Goal: Task Accomplishment & Management: Manage account settings

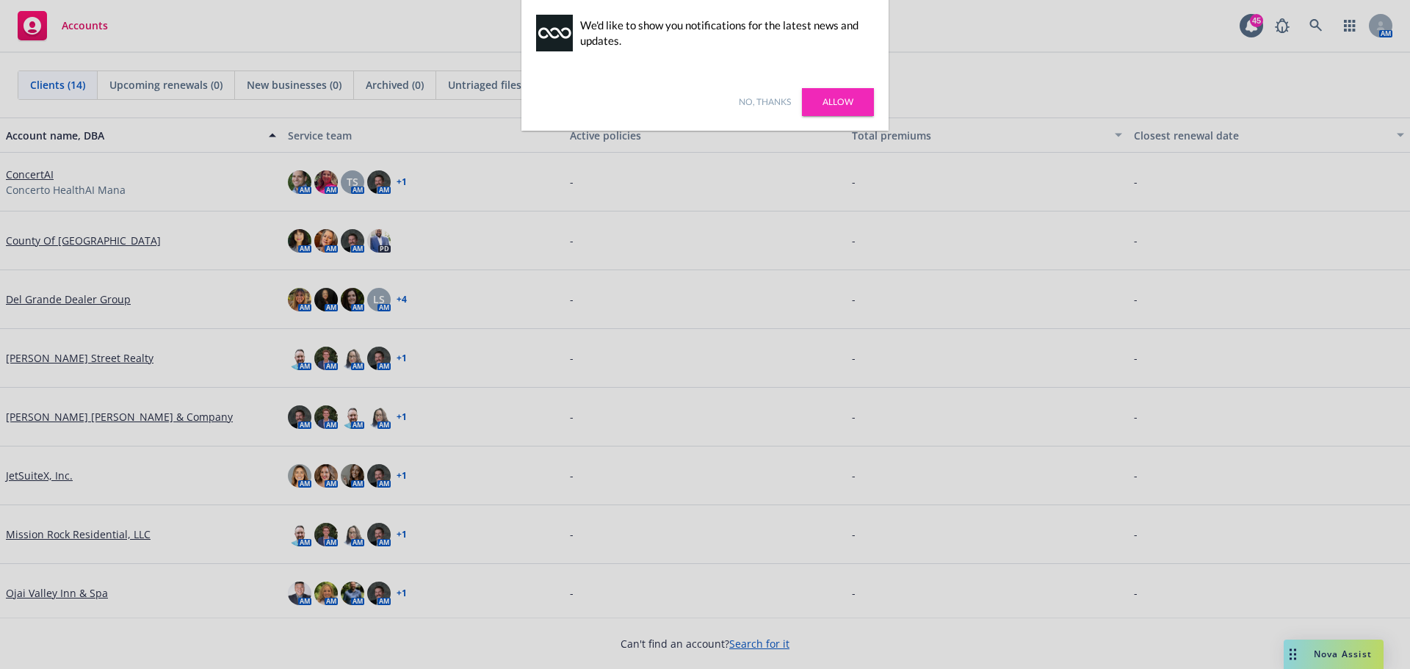
drag, startPoint x: 828, startPoint y: 96, endPoint x: 837, endPoint y: 95, distance: 8.1
click at [837, 95] on link "Allow" at bounding box center [838, 102] width 72 height 28
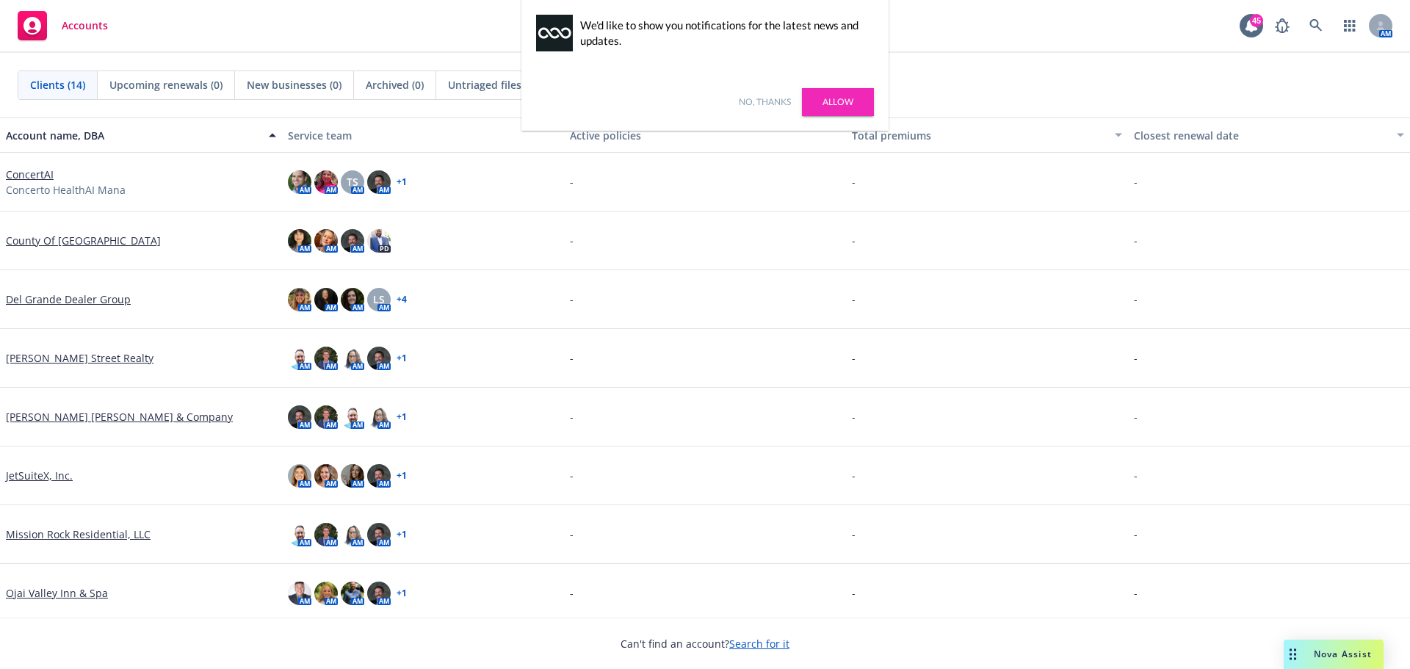
click at [839, 97] on link "Allow" at bounding box center [838, 102] width 72 height 28
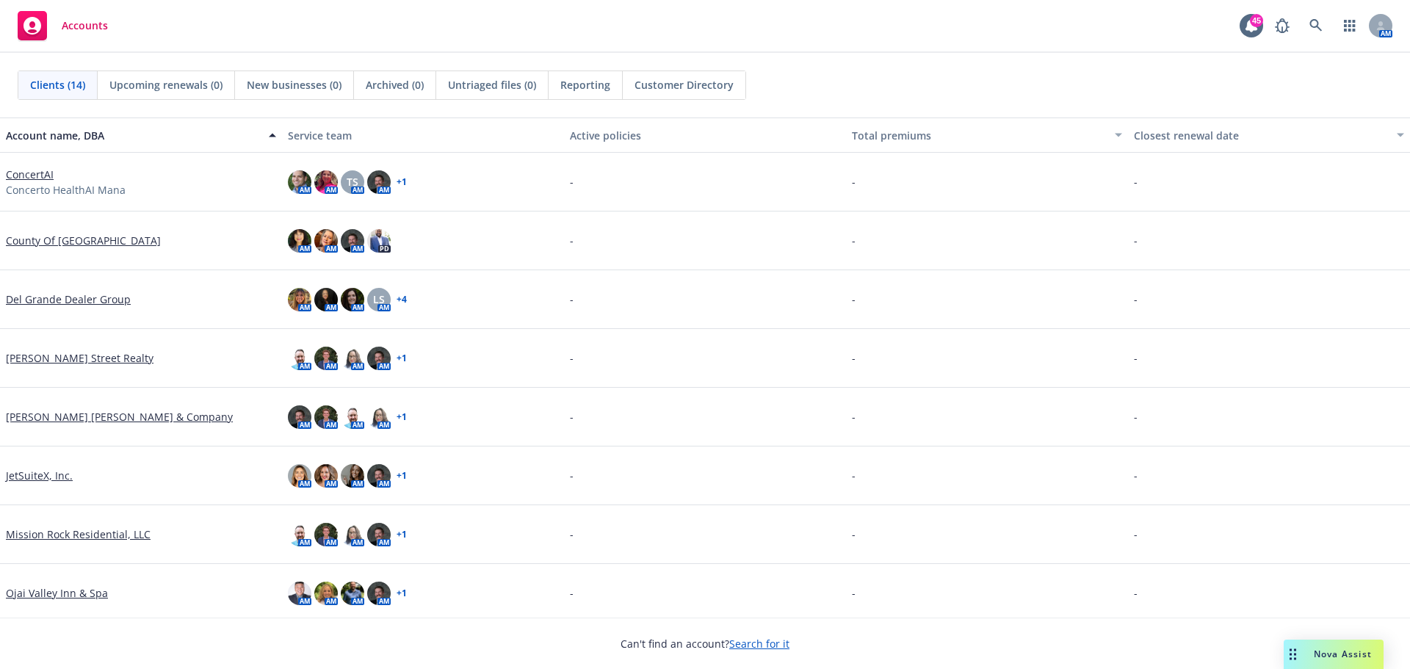
click at [852, 96] on div "Clients (14) Upcoming renewals (0) New businesses (0) Archived (0) Untriaged fi…" at bounding box center [705, 85] width 1375 height 29
click at [53, 241] on link "County Of Alameda" at bounding box center [83, 240] width 155 height 15
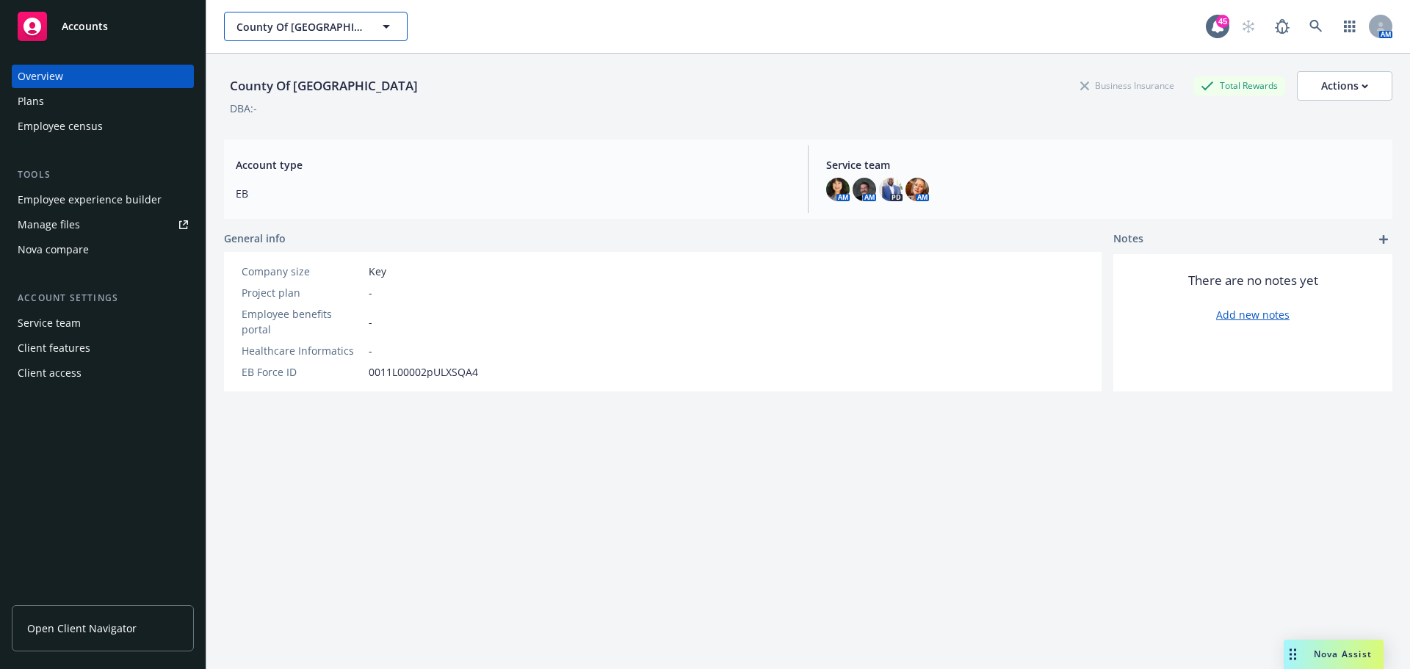
click at [347, 33] on span "County Of Alameda" at bounding box center [299, 26] width 127 height 15
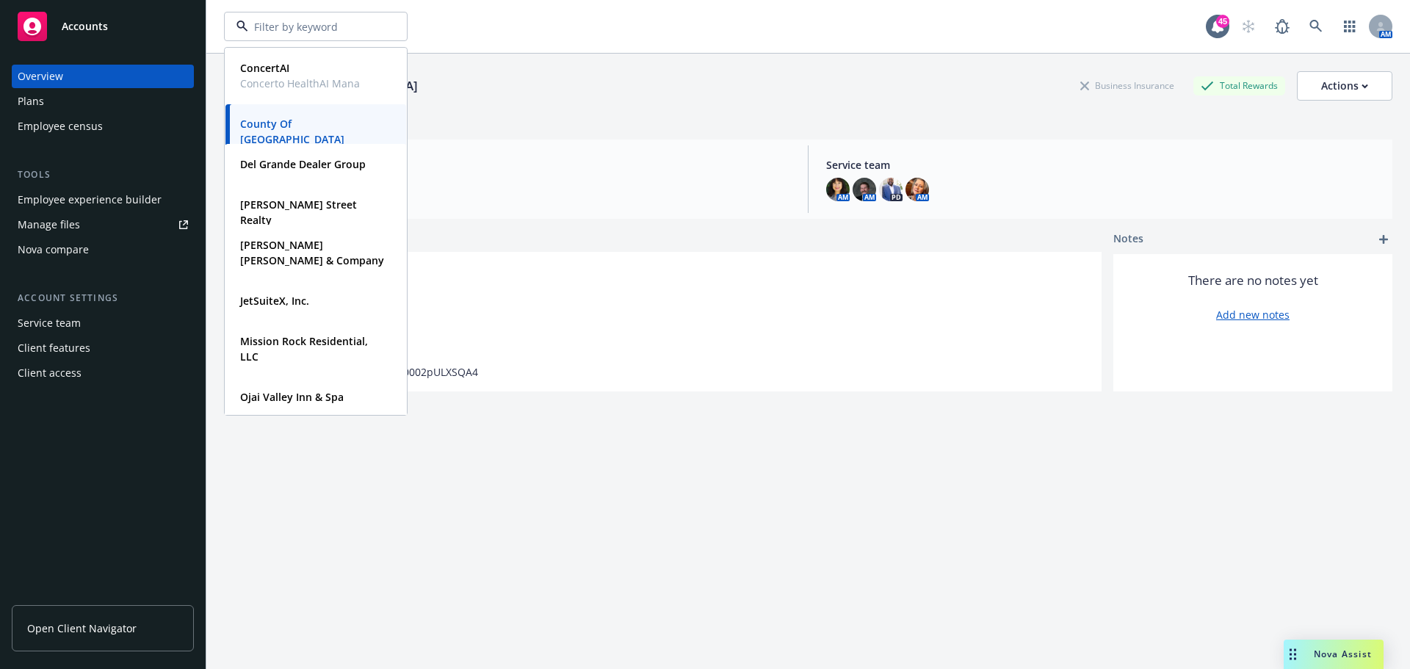
click at [347, 33] on input at bounding box center [312, 26] width 129 height 15
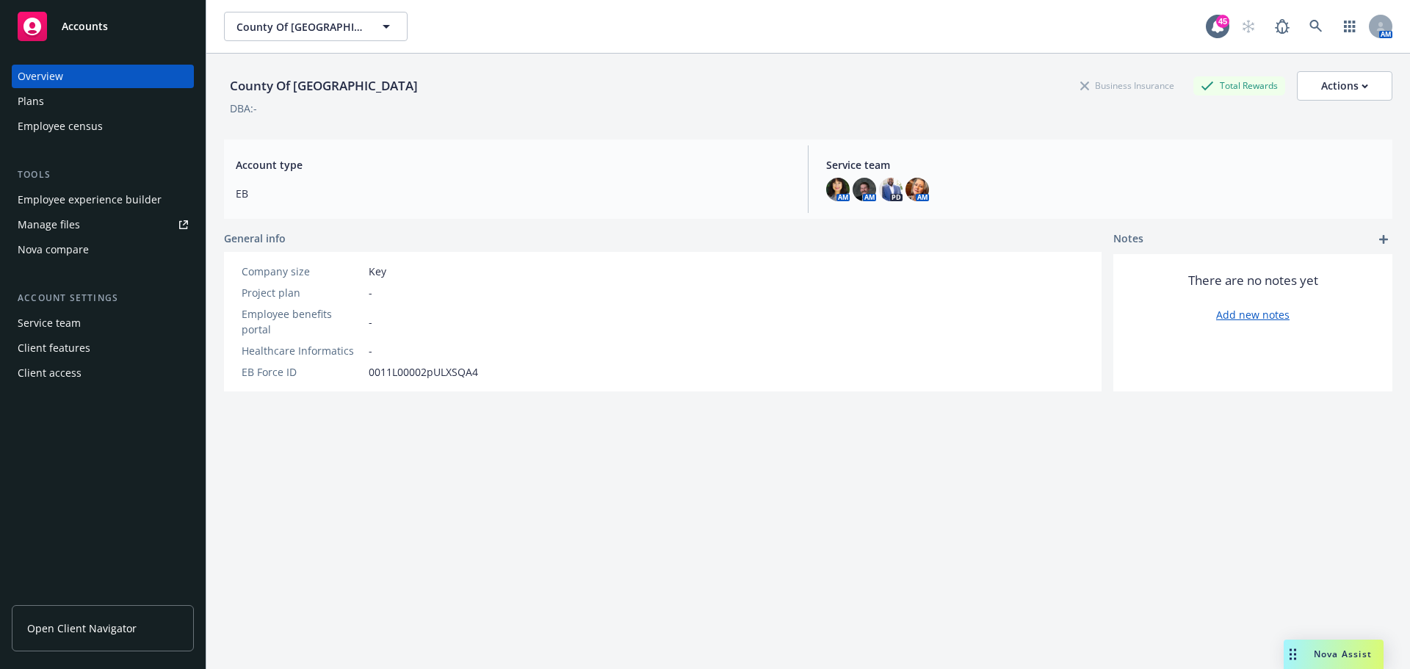
click at [392, 46] on div "County Of Alameda 45 AM" at bounding box center [808, 26] width 1204 height 53
click at [388, 19] on icon "button" at bounding box center [386, 27] width 18 height 18
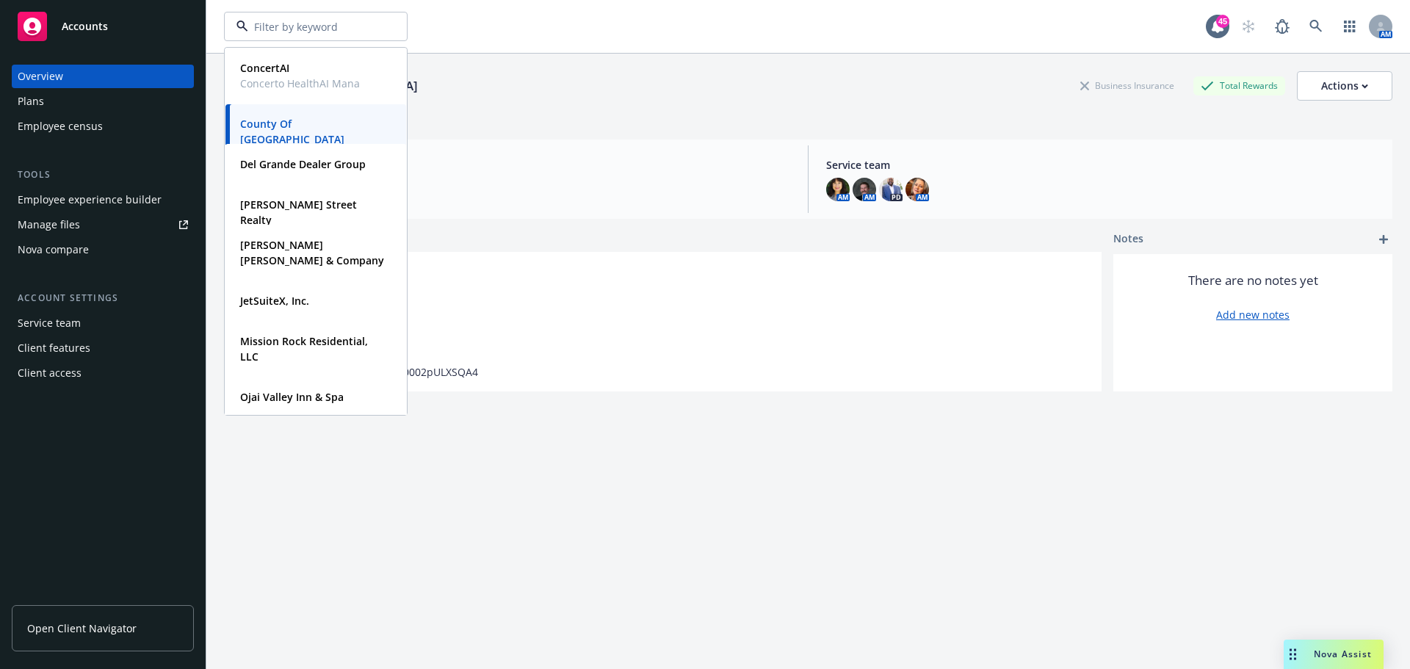
click at [386, 20] on div at bounding box center [316, 26] width 184 height 29
click at [78, 26] on span "Accounts" at bounding box center [85, 27] width 46 height 12
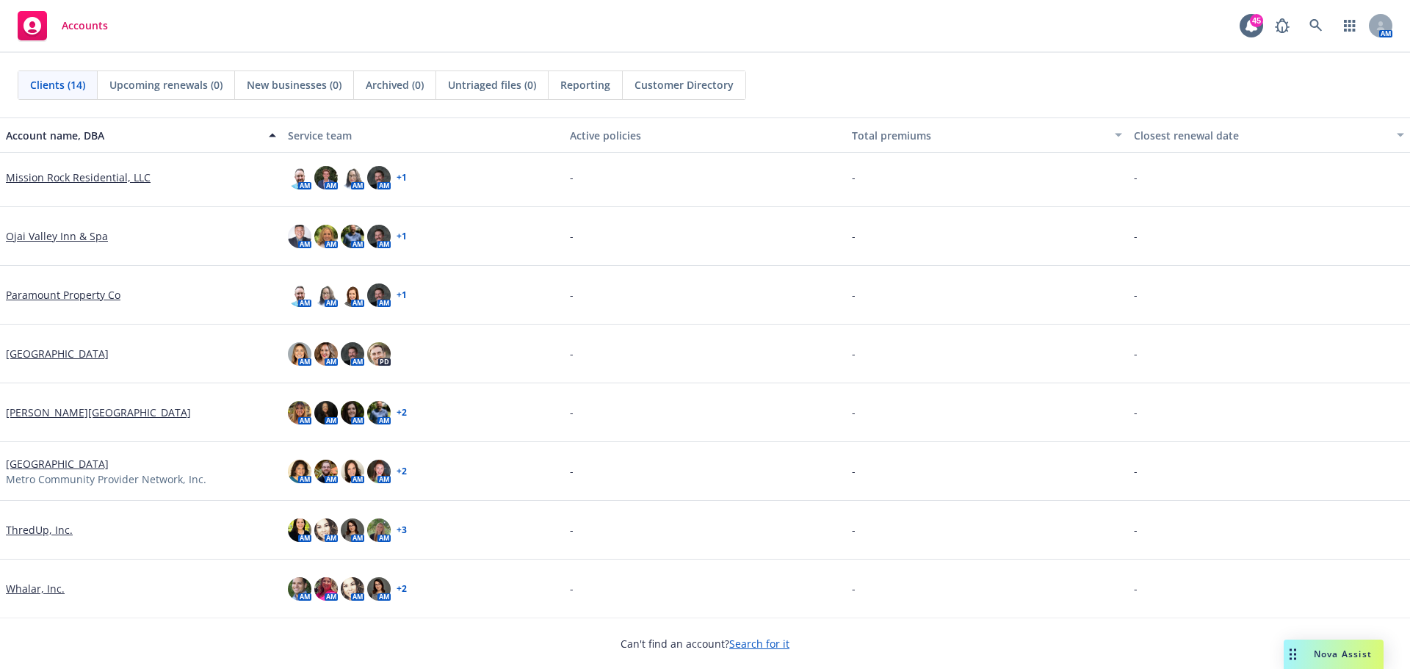
scroll to position [358, 0]
click at [40, 532] on link "ThredUp, Inc." at bounding box center [39, 528] width 67 height 15
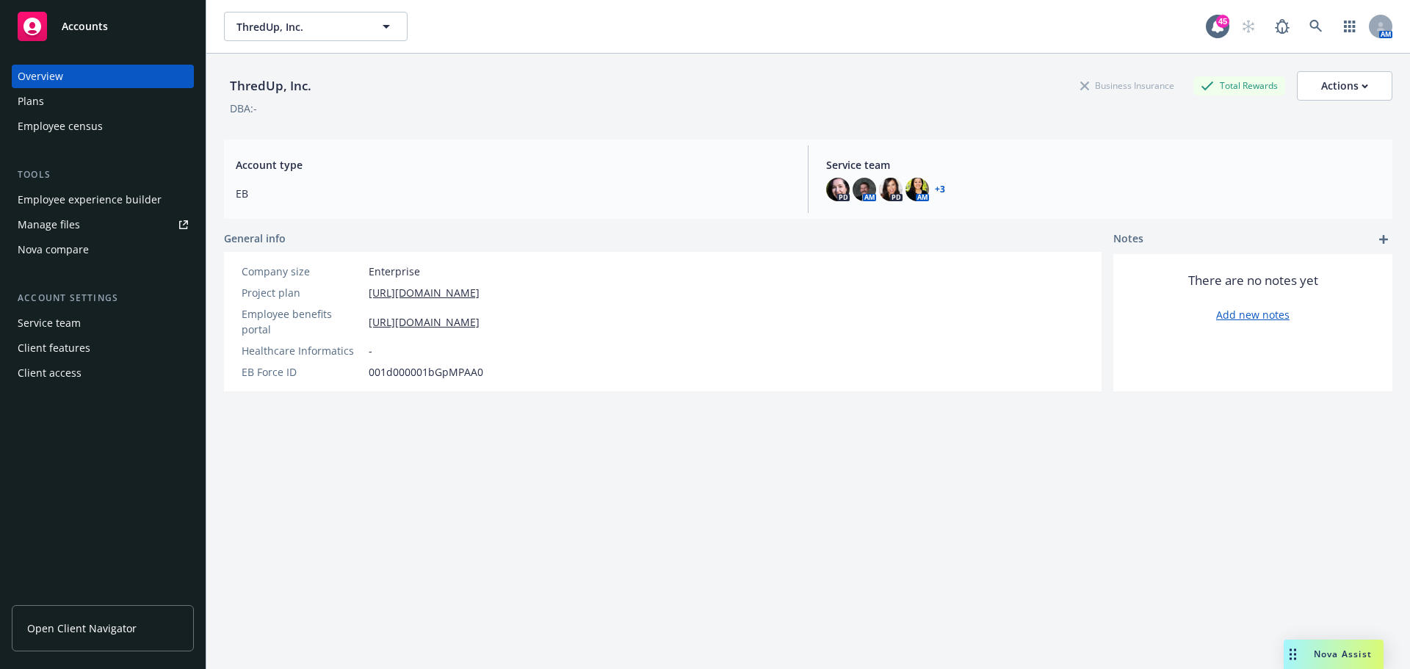
click at [53, 217] on div "Manage files" at bounding box center [49, 225] width 62 height 24
click at [1334, 84] on div "Actions" at bounding box center [1344, 86] width 47 height 28
click at [531, 467] on div "ThredUp, Inc. Business Insurance Total Rewards Actions Edit account summary Cop…" at bounding box center [808, 379] width 1168 height 651
click at [95, 630] on span "Open Client Navigator" at bounding box center [81, 628] width 109 height 15
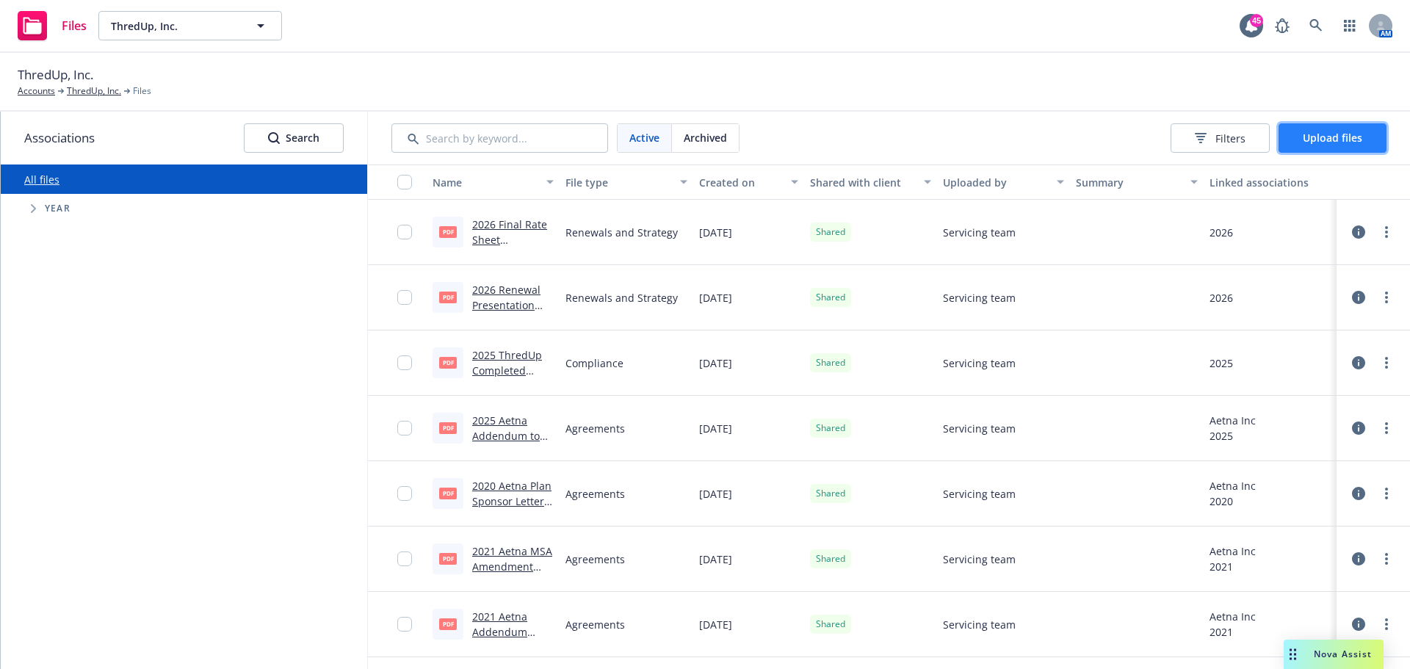
click at [1318, 129] on button "Upload files" at bounding box center [1333, 137] width 108 height 29
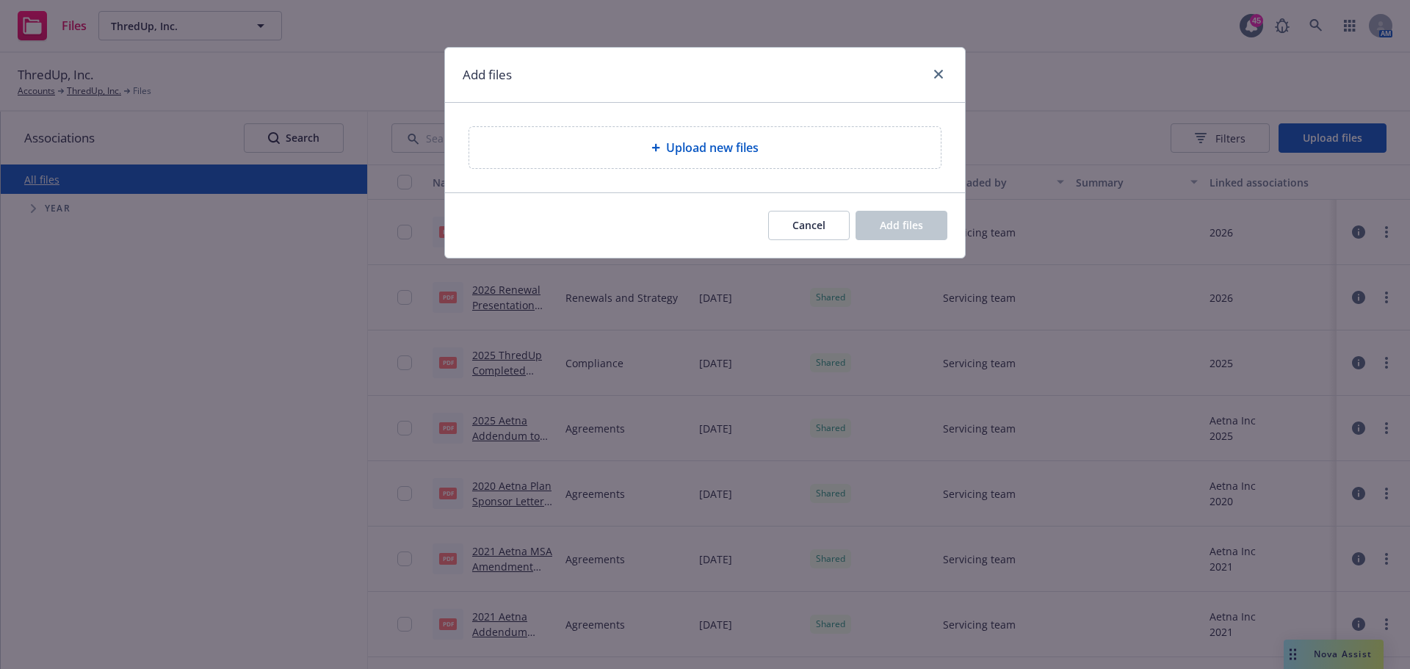
click at [667, 147] on span "Upload new files" at bounding box center [712, 148] width 93 height 18
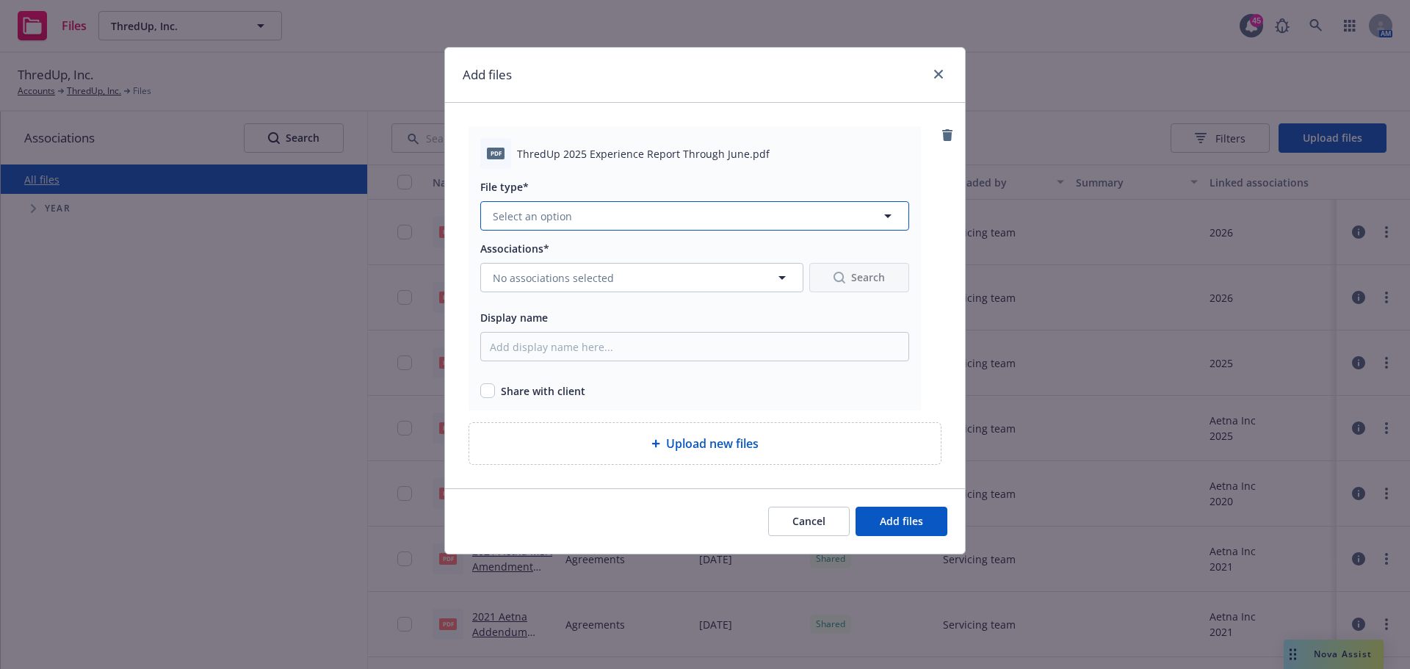
click at [560, 218] on span "Select an option" at bounding box center [532, 216] width 79 height 15
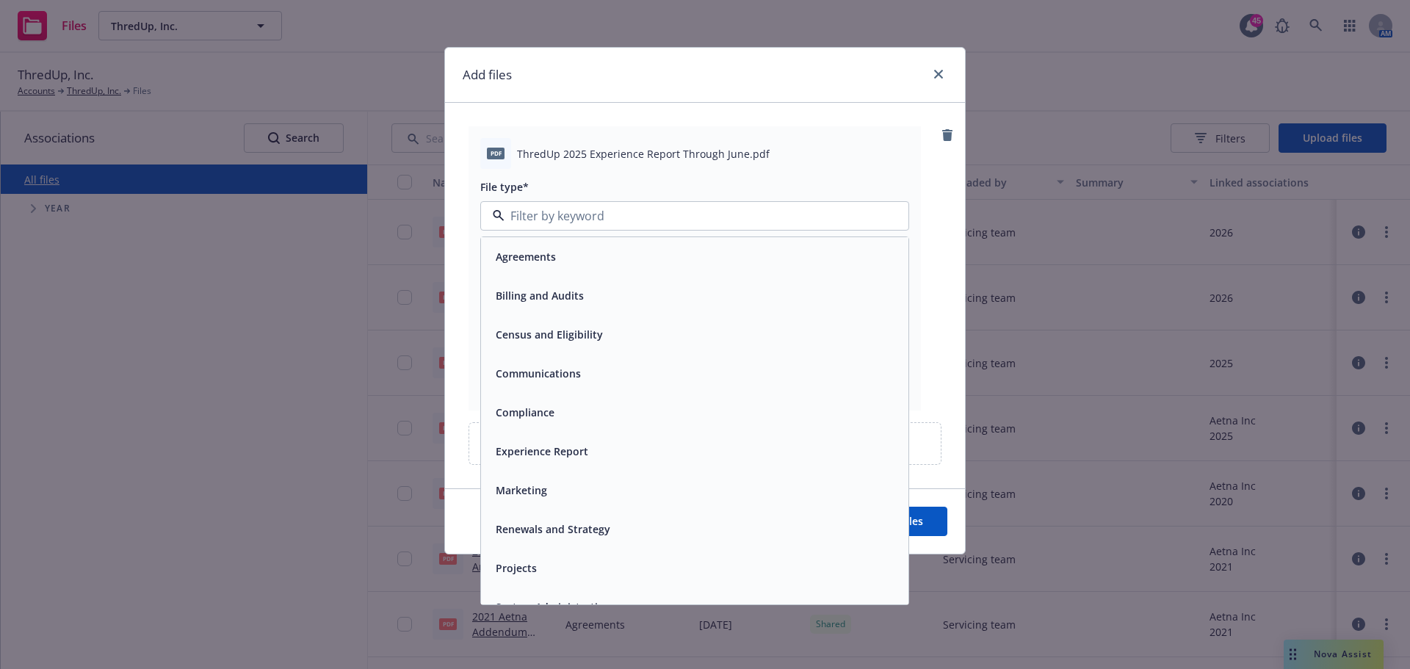
click at [524, 455] on span "Experience Report" at bounding box center [542, 451] width 93 height 15
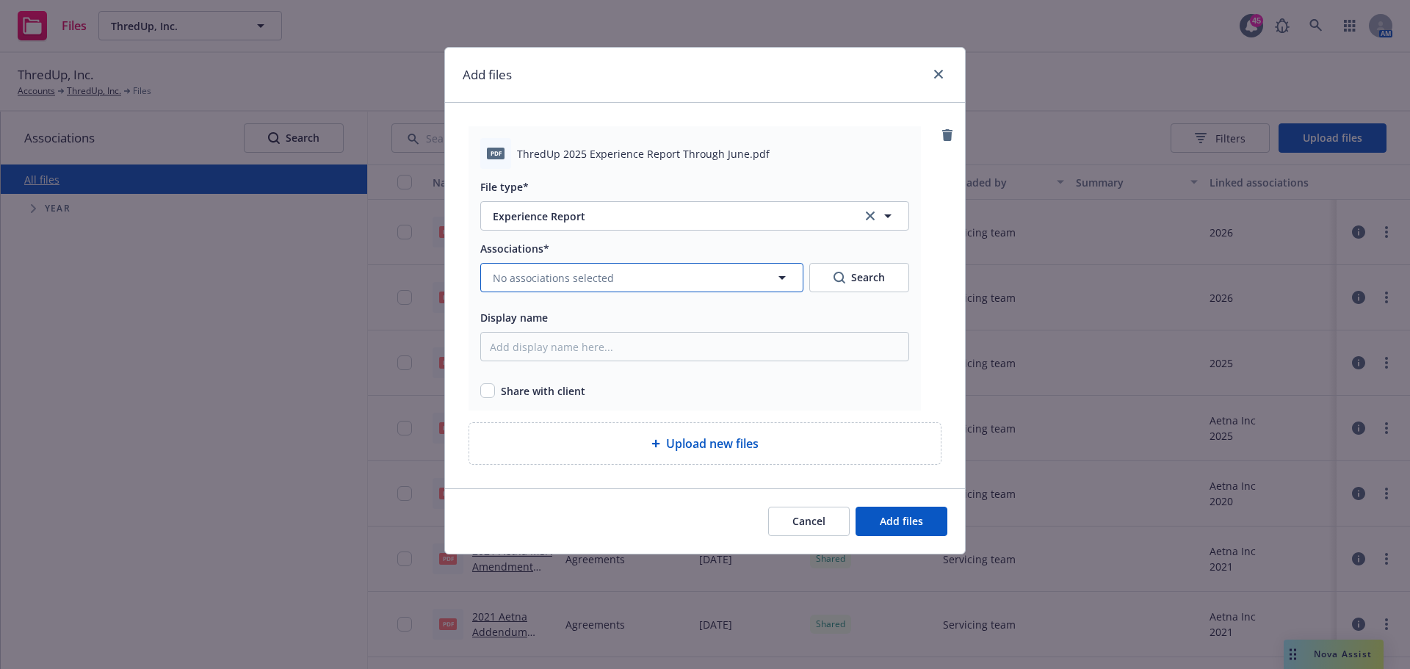
click at [540, 279] on span "No associations selected" at bounding box center [553, 277] width 121 height 15
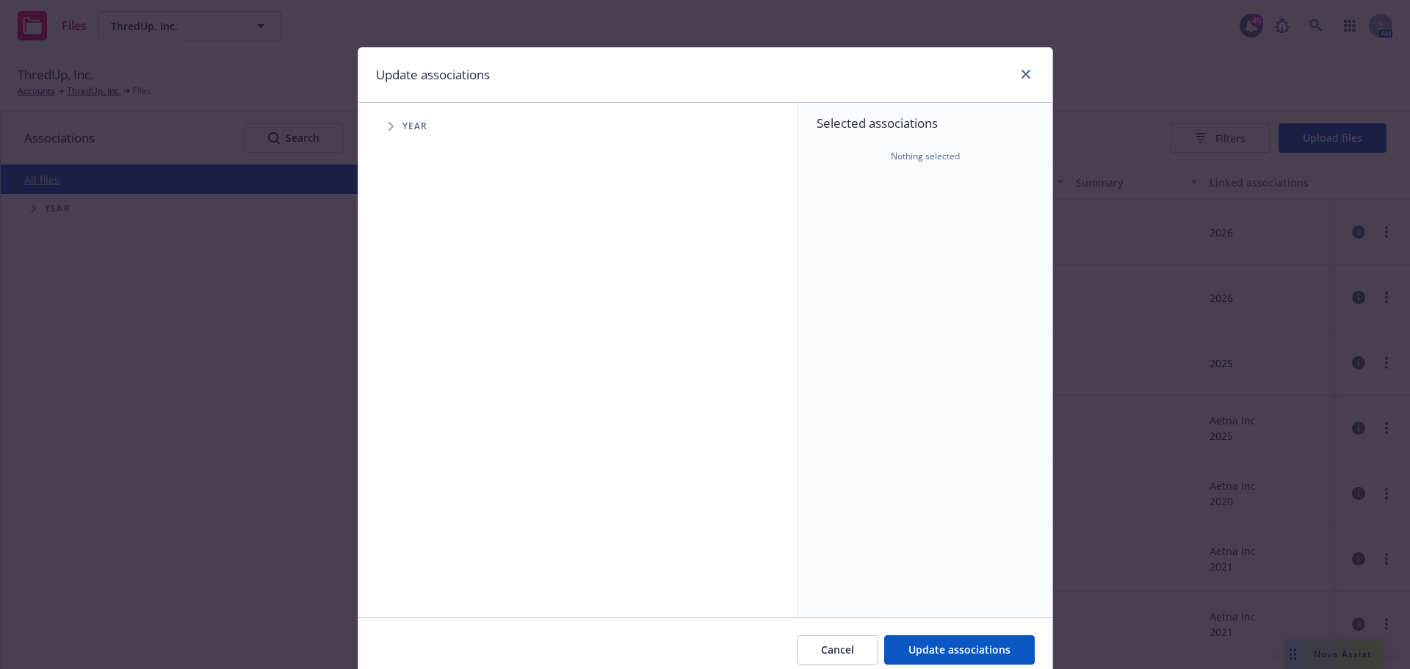
click at [396, 123] on span "Tree Example" at bounding box center [391, 127] width 24 height 24
click at [425, 325] on input "Tree Example" at bounding box center [428, 327] width 15 height 15
checkbox input "true"
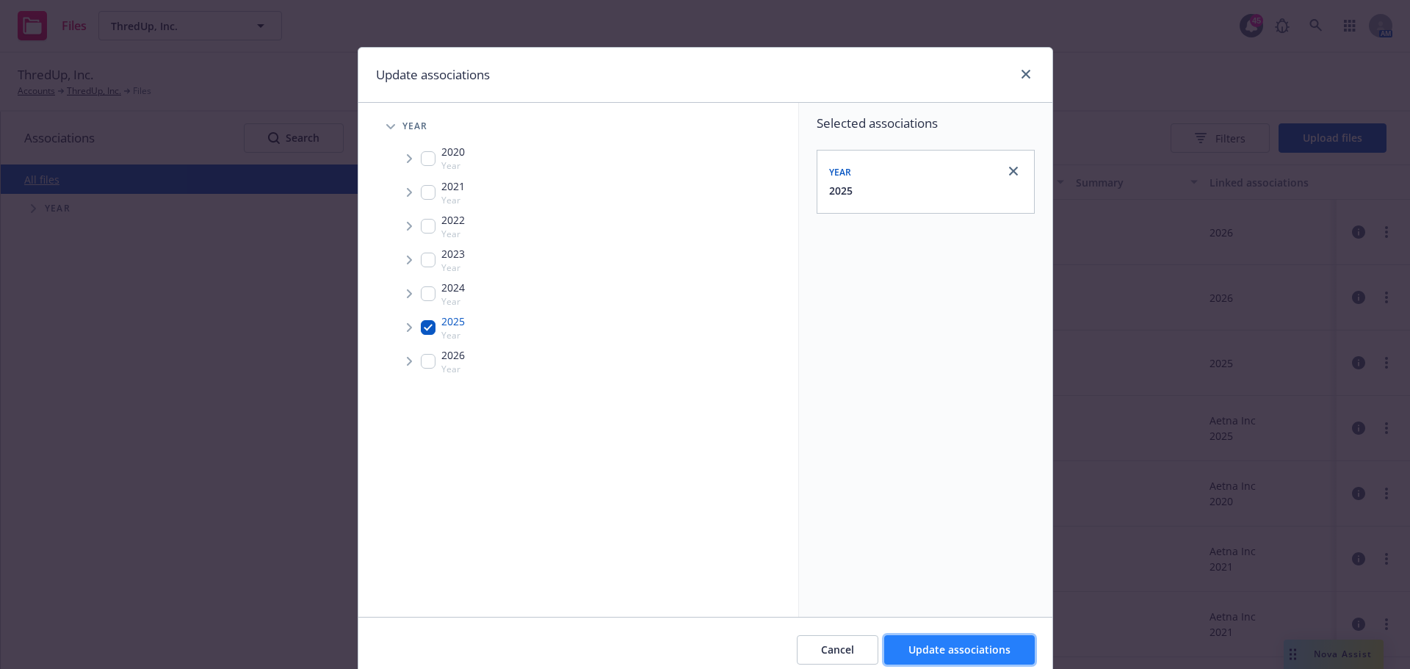
click at [954, 654] on span "Update associations" at bounding box center [959, 650] width 102 height 14
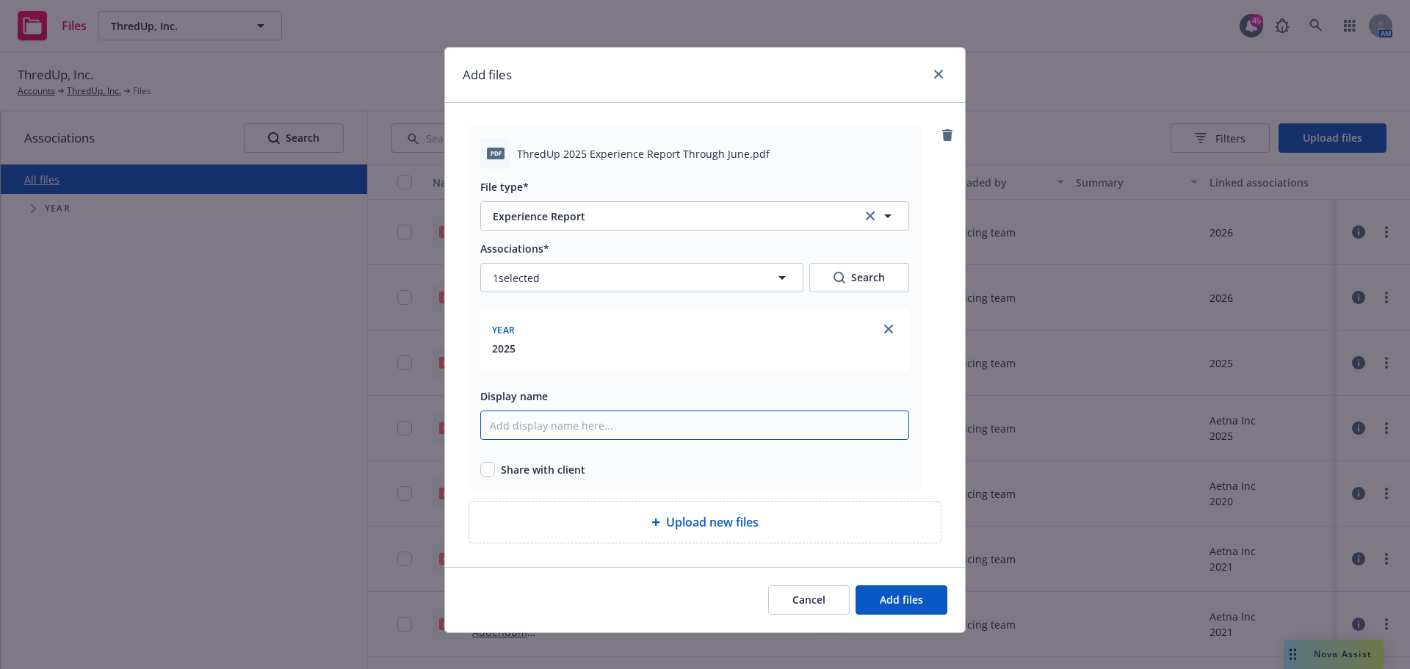
click at [552, 429] on input "Display name" at bounding box center [694, 425] width 429 height 29
type input "ThredUp 2025 Experience Report Through June"
click at [521, 471] on span "Share with client" at bounding box center [543, 469] width 84 height 15
click at [483, 472] on input "checkbox" at bounding box center [487, 469] width 15 height 15
checkbox input "true"
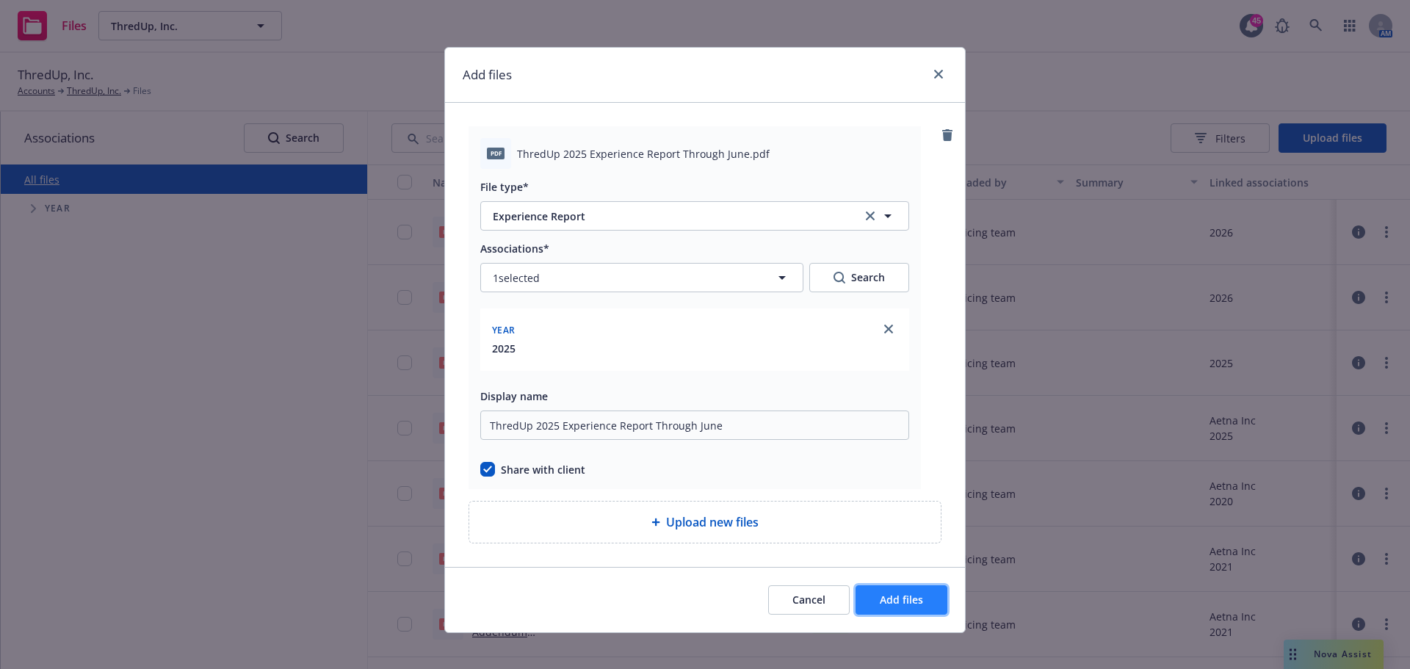
click at [897, 595] on span "Add files" at bounding box center [901, 600] width 43 height 14
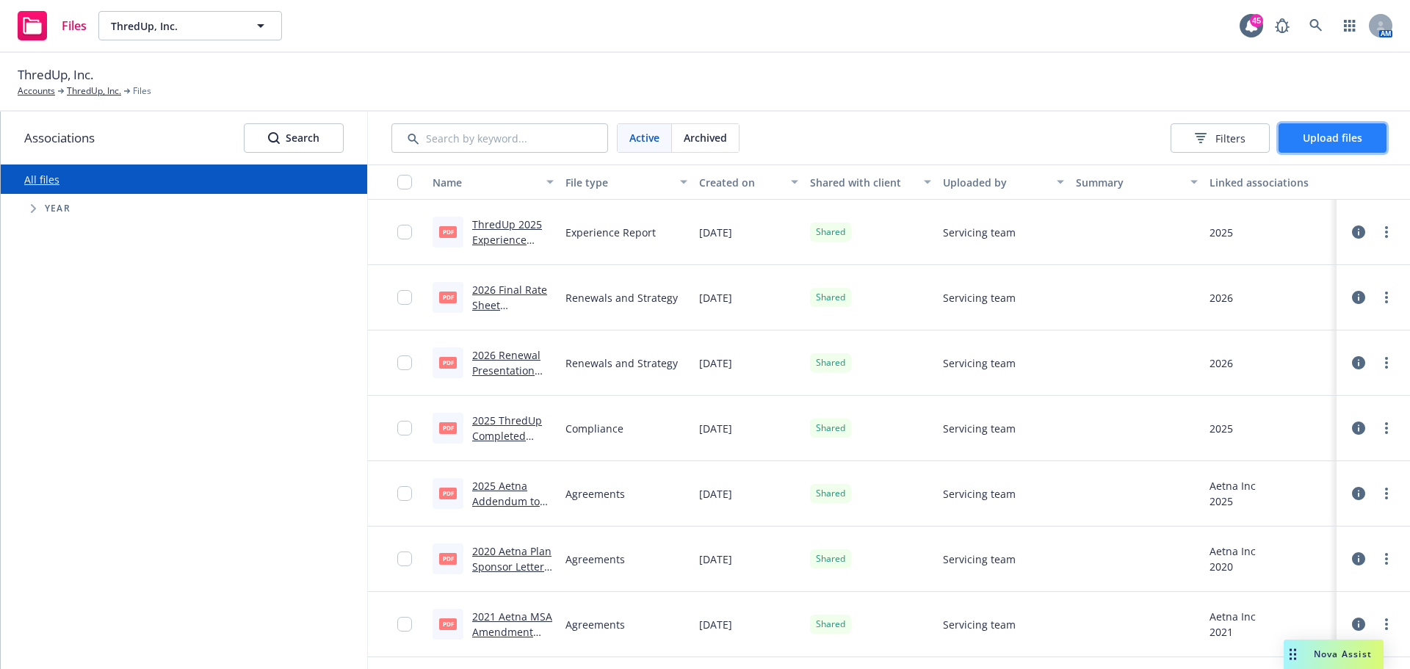
click at [1317, 135] on span "Upload files" at bounding box center [1332, 138] width 59 height 14
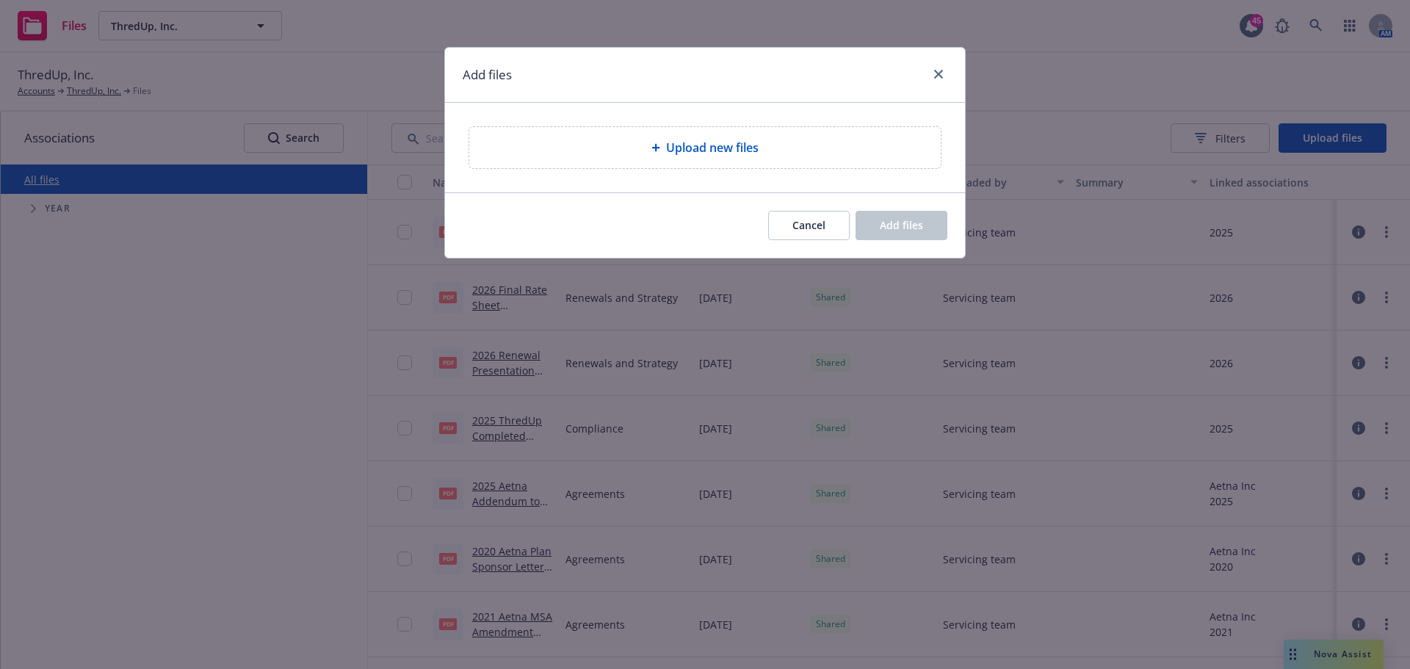
click at [688, 156] on span "Upload new files" at bounding box center [712, 148] width 93 height 18
click at [937, 69] on link "close" at bounding box center [939, 74] width 18 height 18
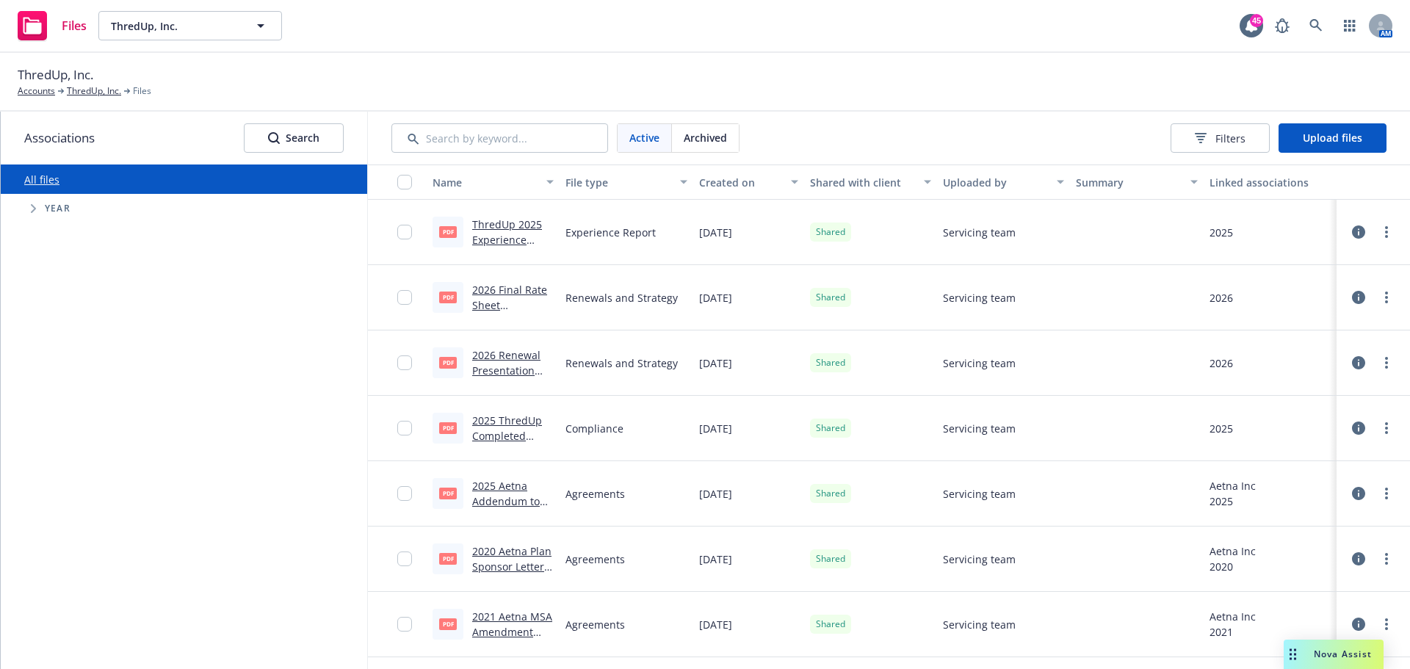
click at [32, 211] on icon "Tree Example" at bounding box center [34, 208] width 6 height 9
click at [73, 409] on input "Tree Example" at bounding box center [70, 409] width 15 height 15
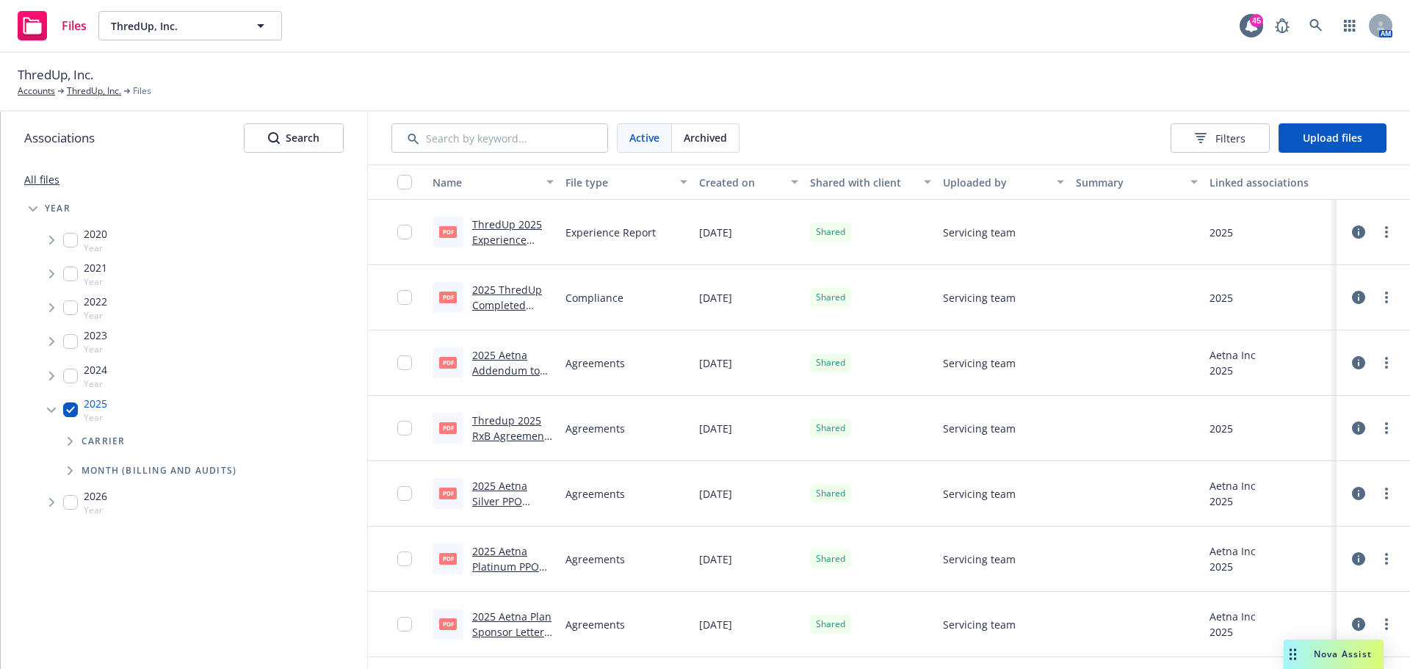
click at [71, 448] on span "Tree Example" at bounding box center [70, 442] width 24 height 24
click at [73, 438] on span "Tree Example" at bounding box center [70, 442] width 24 height 24
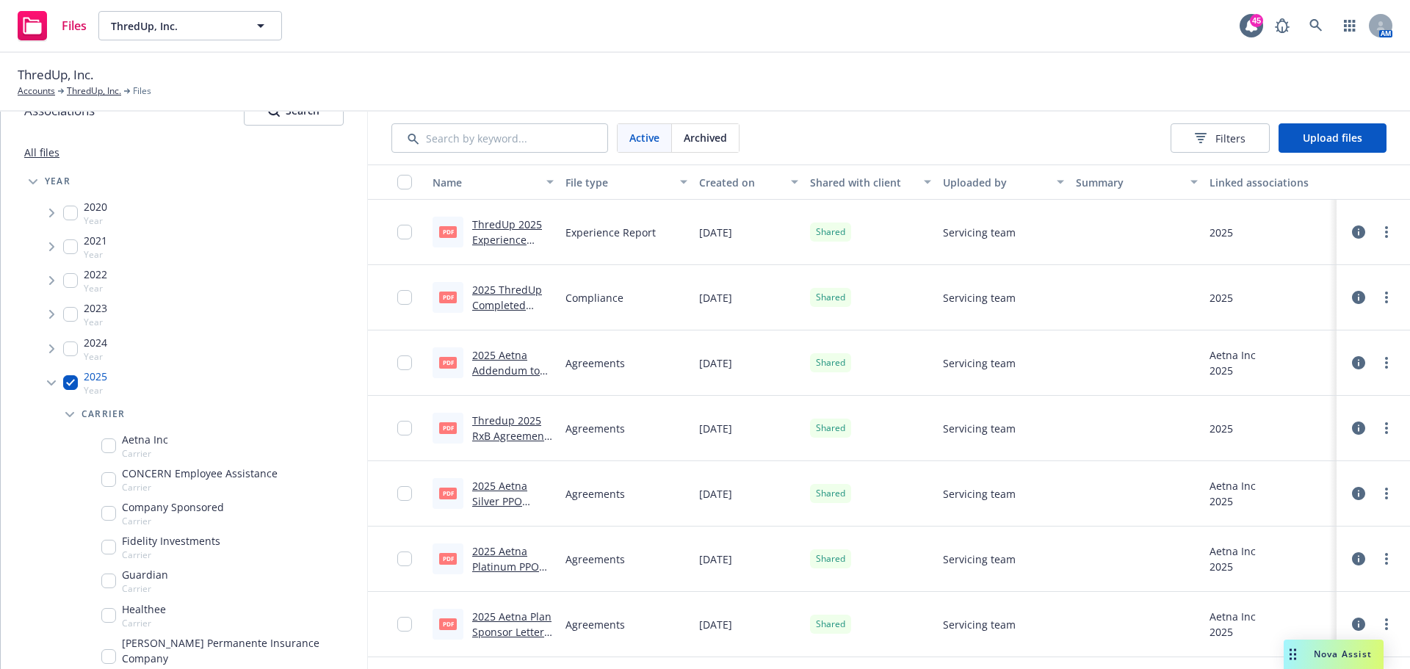
scroll to position [25, 0]
click at [54, 383] on icon "Tree Example" at bounding box center [51, 386] width 9 height 6
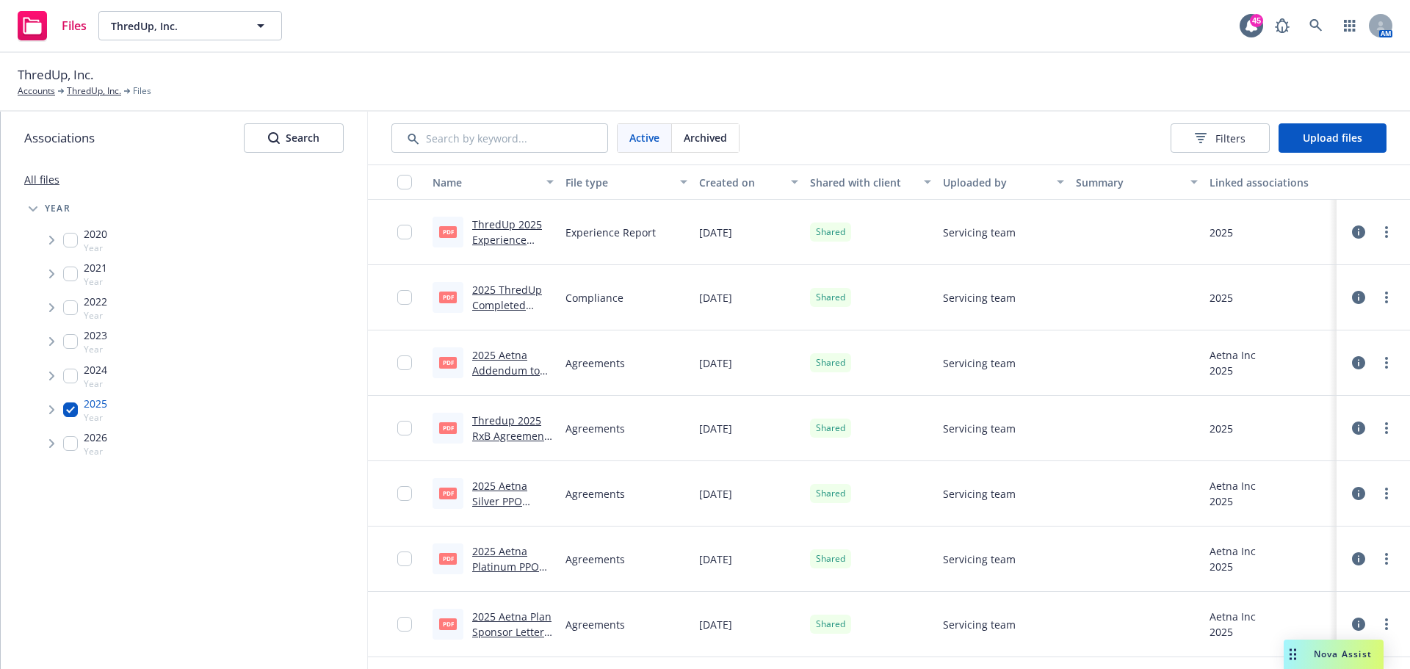
click at [29, 206] on icon "Tree Example" at bounding box center [33, 209] width 9 height 6
click at [38, 174] on link "All files" at bounding box center [41, 180] width 35 height 14
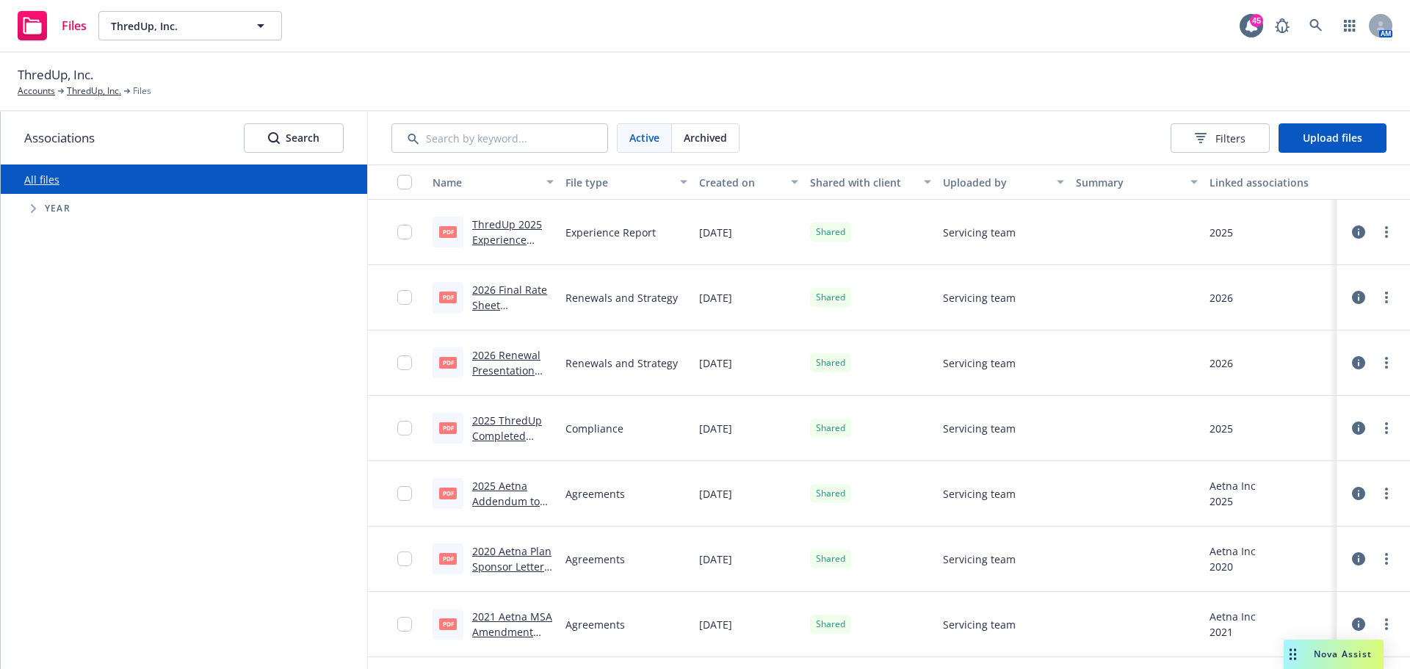
click at [568, 182] on div "File type" at bounding box center [618, 182] width 105 height 15
click at [575, 182] on div "File type" at bounding box center [618, 182] width 105 height 15
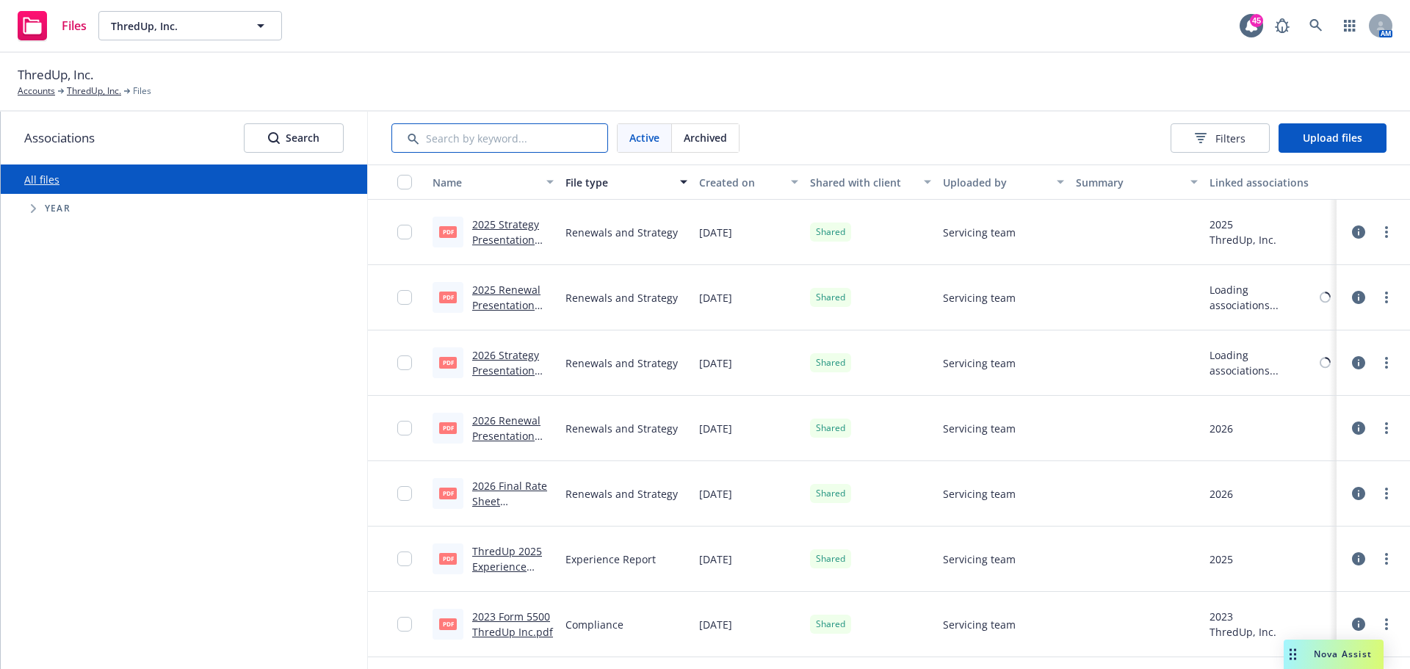
click at [510, 140] on input "Search by keyword..." at bounding box center [499, 137] width 217 height 29
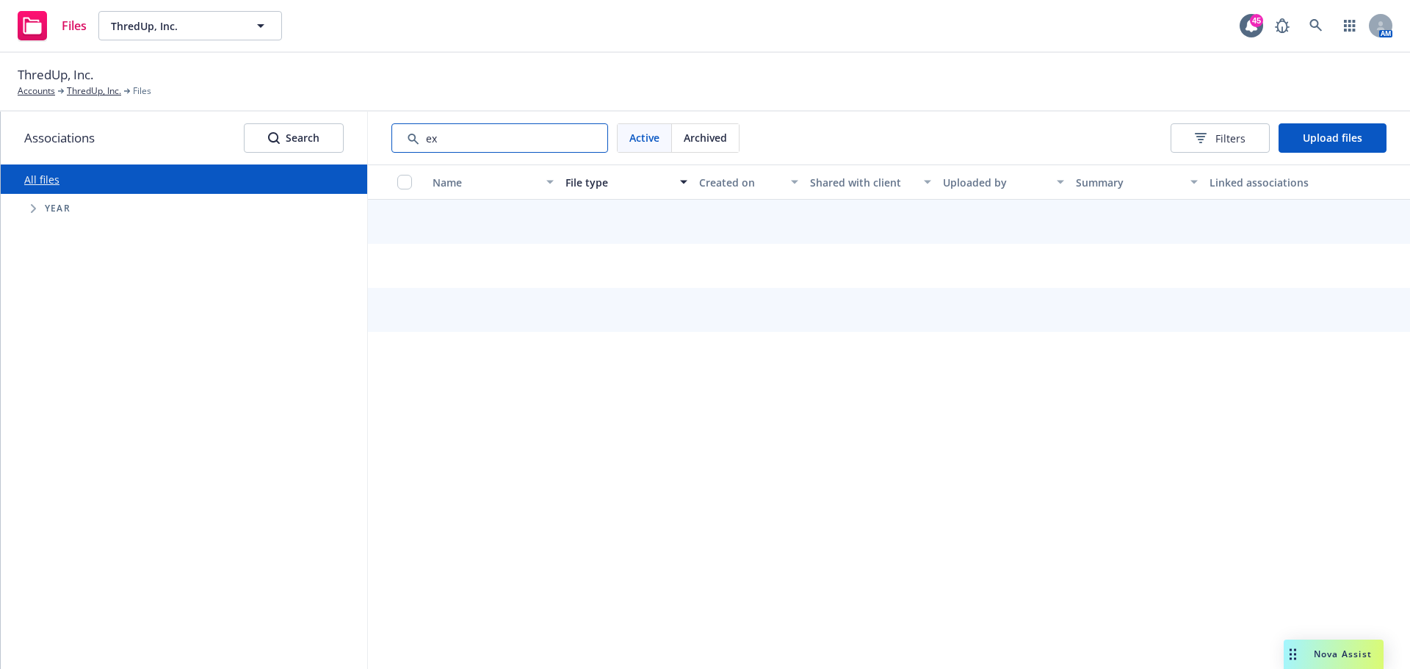
type input "exp"
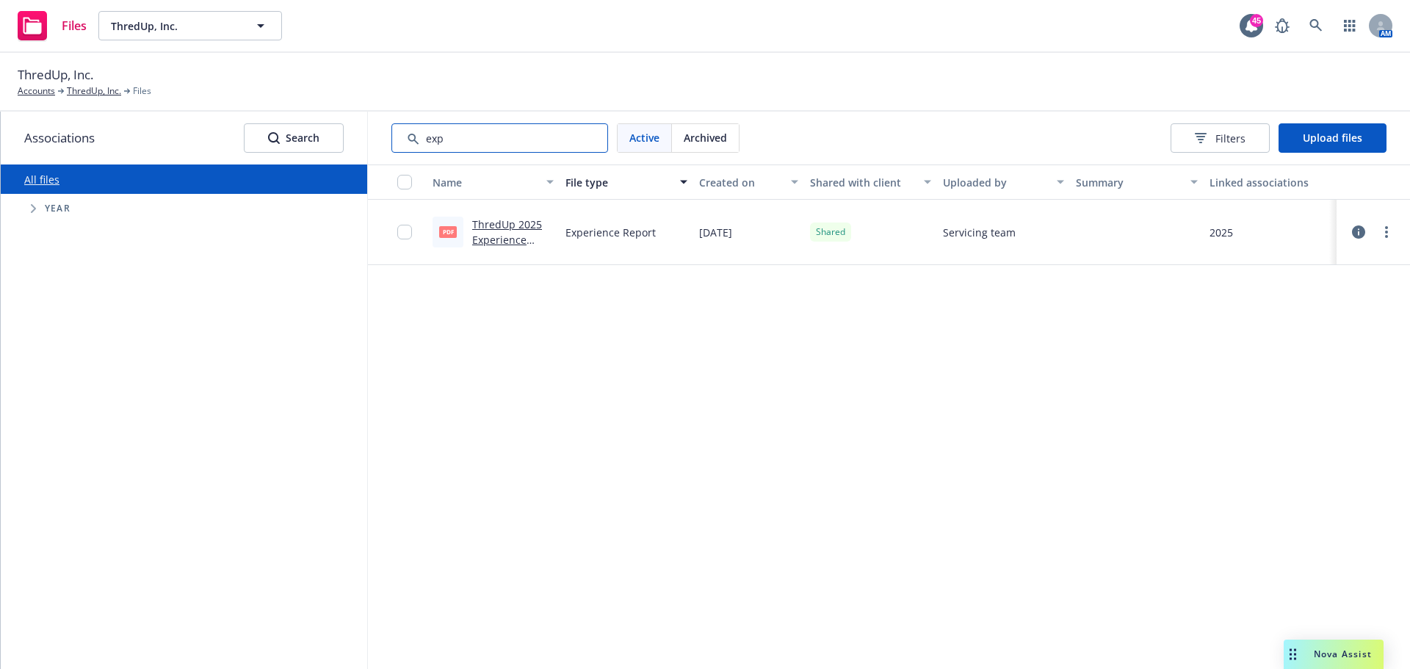
drag, startPoint x: 507, startPoint y: 140, endPoint x: 404, endPoint y: 144, distance: 102.9
click at [404, 144] on input "Search by keyword..." at bounding box center [499, 137] width 217 height 29
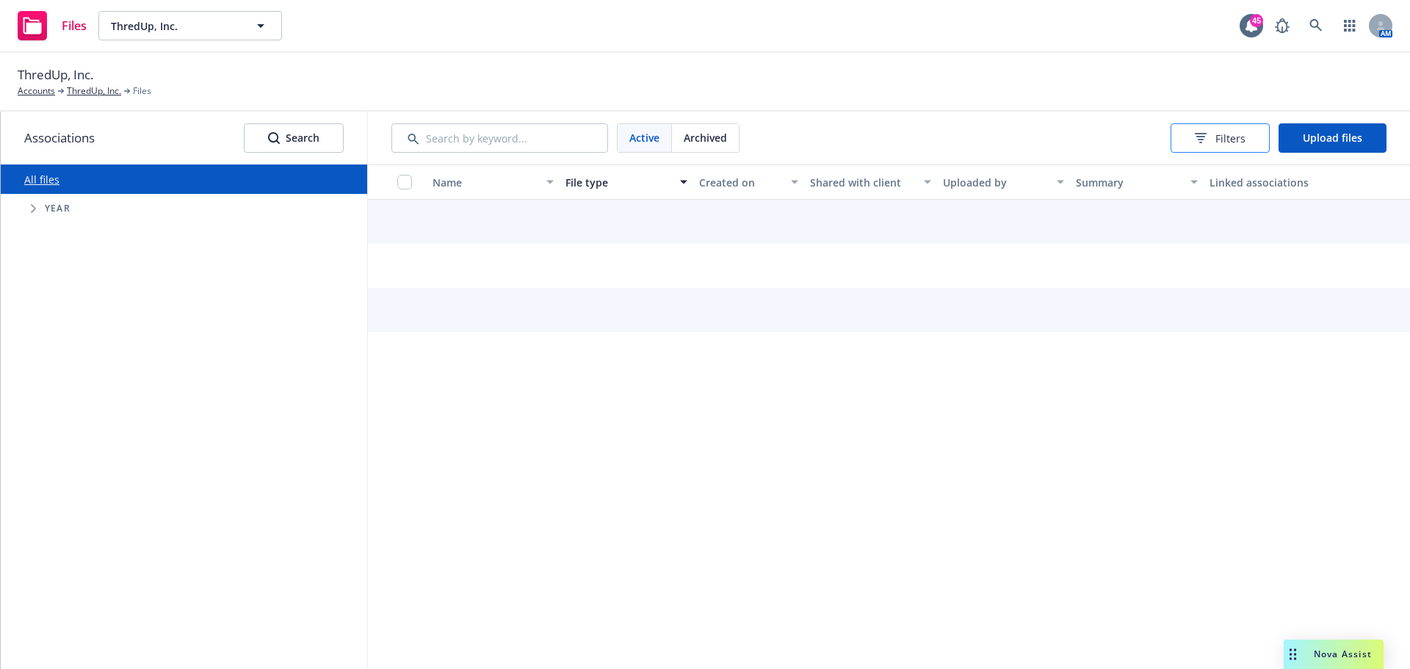
click at [1232, 132] on span "Filters" at bounding box center [1230, 138] width 30 height 15
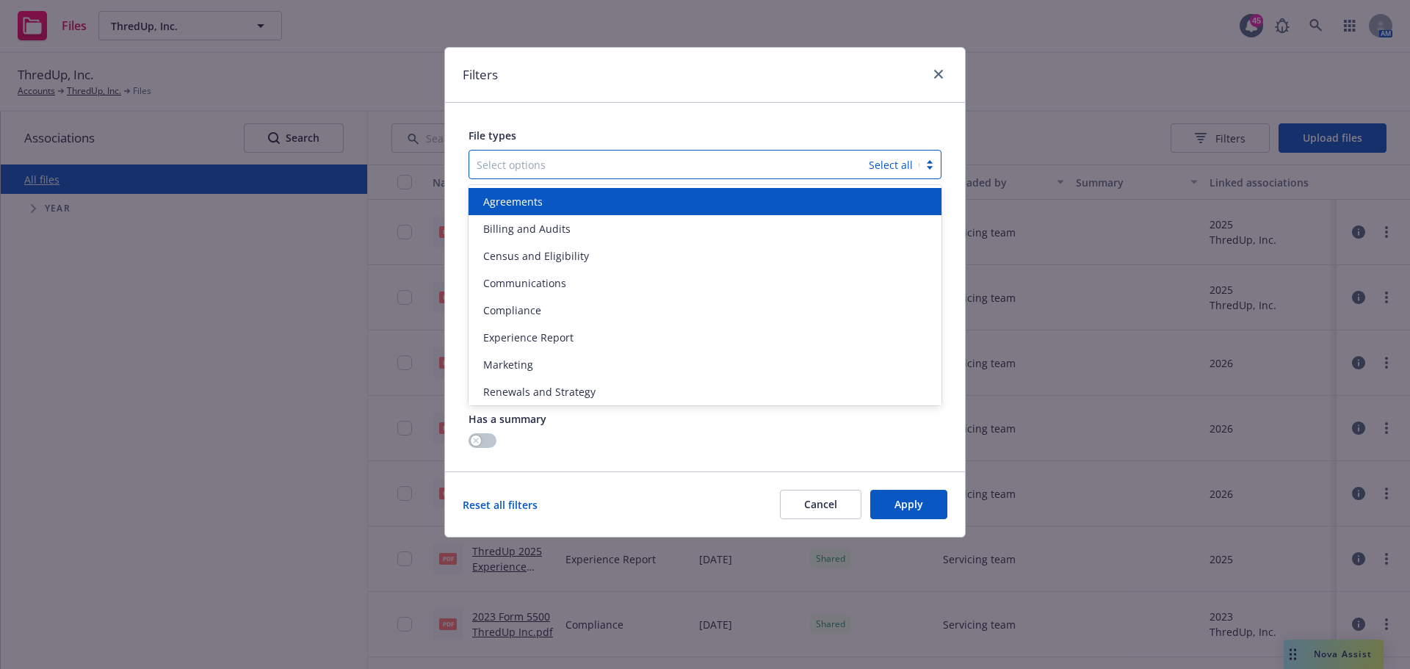
click at [880, 165] on div "Select options Select all" at bounding box center [705, 164] width 473 height 29
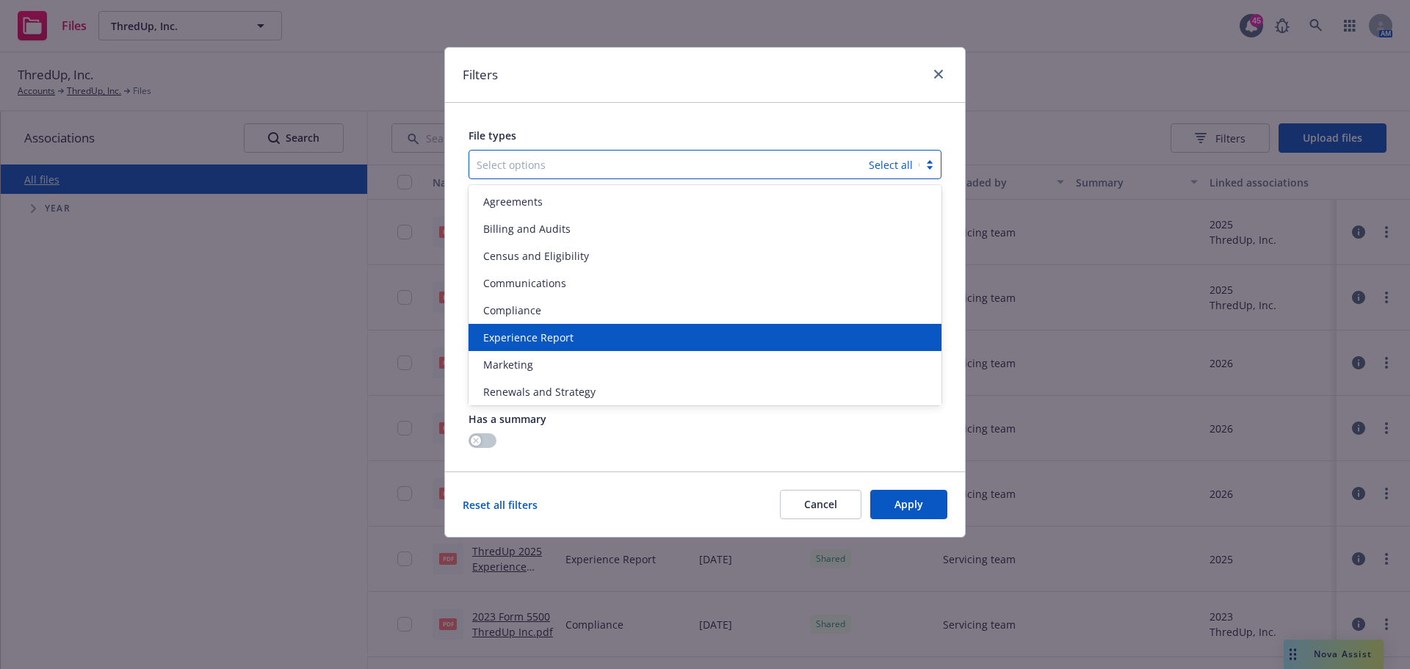
click at [519, 344] on span "Experience Report" at bounding box center [528, 337] width 90 height 15
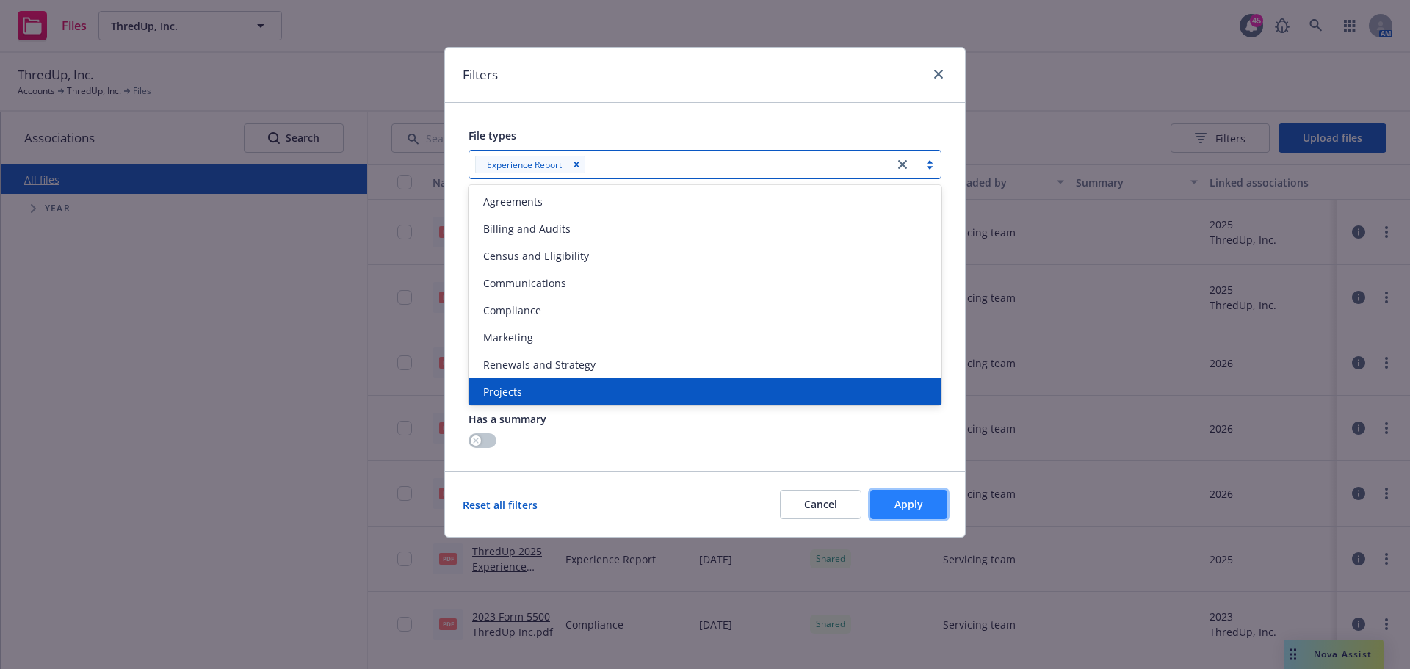
click at [916, 509] on span "Apply" at bounding box center [909, 504] width 29 height 14
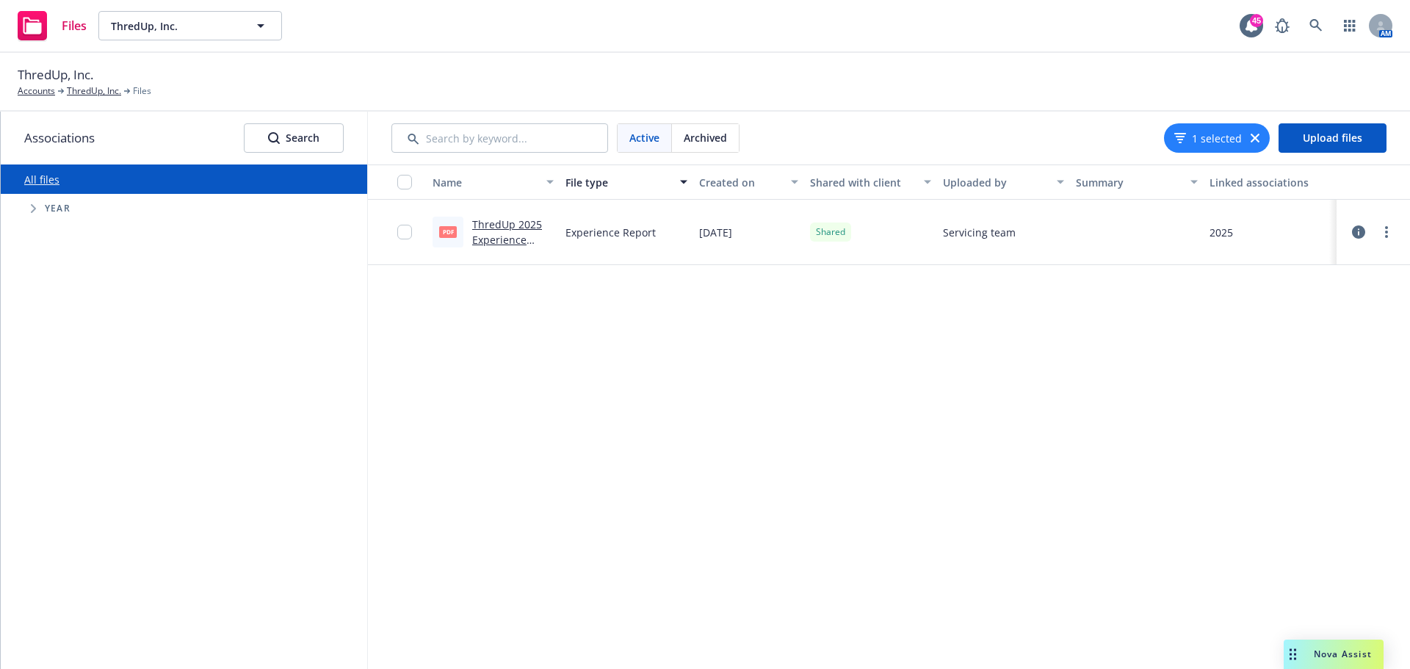
click at [596, 343] on div "Name File type Created on Shared with client Uploaded by Summary Linked associa…" at bounding box center [889, 417] width 1042 height 505
drag, startPoint x: 438, startPoint y: 285, endPoint x: 890, endPoint y: 441, distance: 477.8
click at [920, 442] on div "Name File type Created on Shared with client Uploaded by Summary Linked associa…" at bounding box center [889, 417] width 1042 height 505
click at [470, 342] on div "Name File type Created on Shared with client Uploaded by Summary Linked associa…" at bounding box center [889, 417] width 1042 height 505
drag, startPoint x: 1249, startPoint y: 135, endPoint x: 1168, endPoint y: 136, distance: 81.5
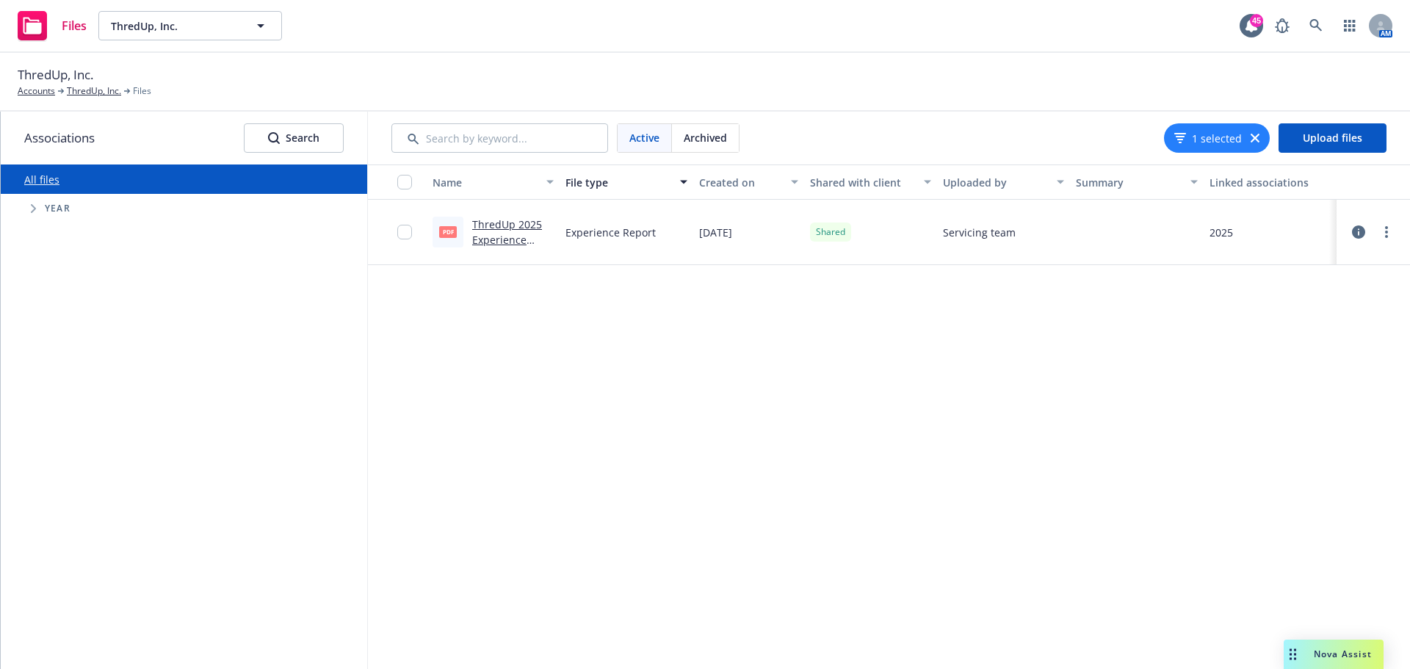
click at [1250, 135] on div "1 selected" at bounding box center [1217, 137] width 106 height 29
click at [547, 347] on div "Name File type Created on Shared with client Uploaded by Summary Linked associa…" at bounding box center [889, 417] width 1042 height 505
click at [153, 389] on div "All files Accessibility guide for tree Tree Example. Navigate the tree with the…" at bounding box center [184, 417] width 366 height 505
click at [29, 207] on span "Tree Example" at bounding box center [33, 209] width 24 height 24
click at [29, 207] on icon "Tree Example" at bounding box center [33, 208] width 9 height 5
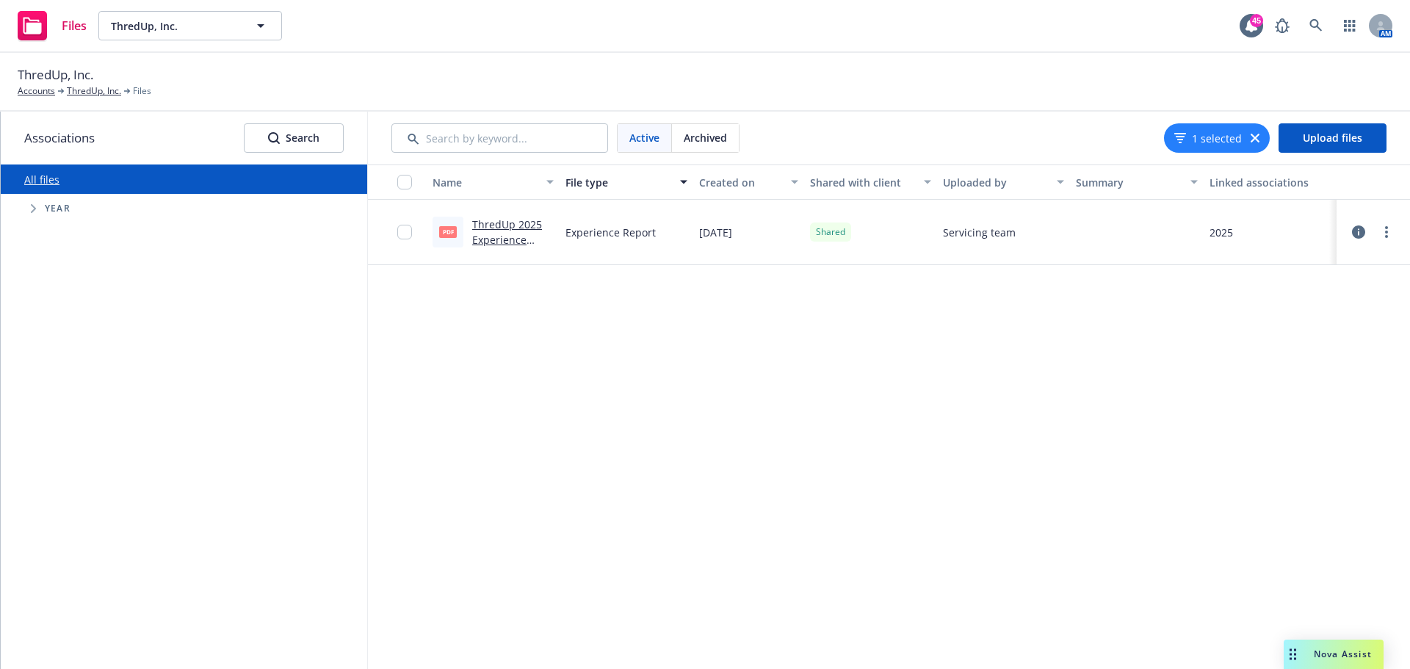
click at [29, 207] on span "Tree Example" at bounding box center [33, 209] width 24 height 24
click at [517, 413] on div "Name File type Created on Shared with client Uploaded by Summary Linked associa…" at bounding box center [889, 417] width 1042 height 505
click at [1256, 138] on icon "button" at bounding box center [1255, 138] width 9 height 9
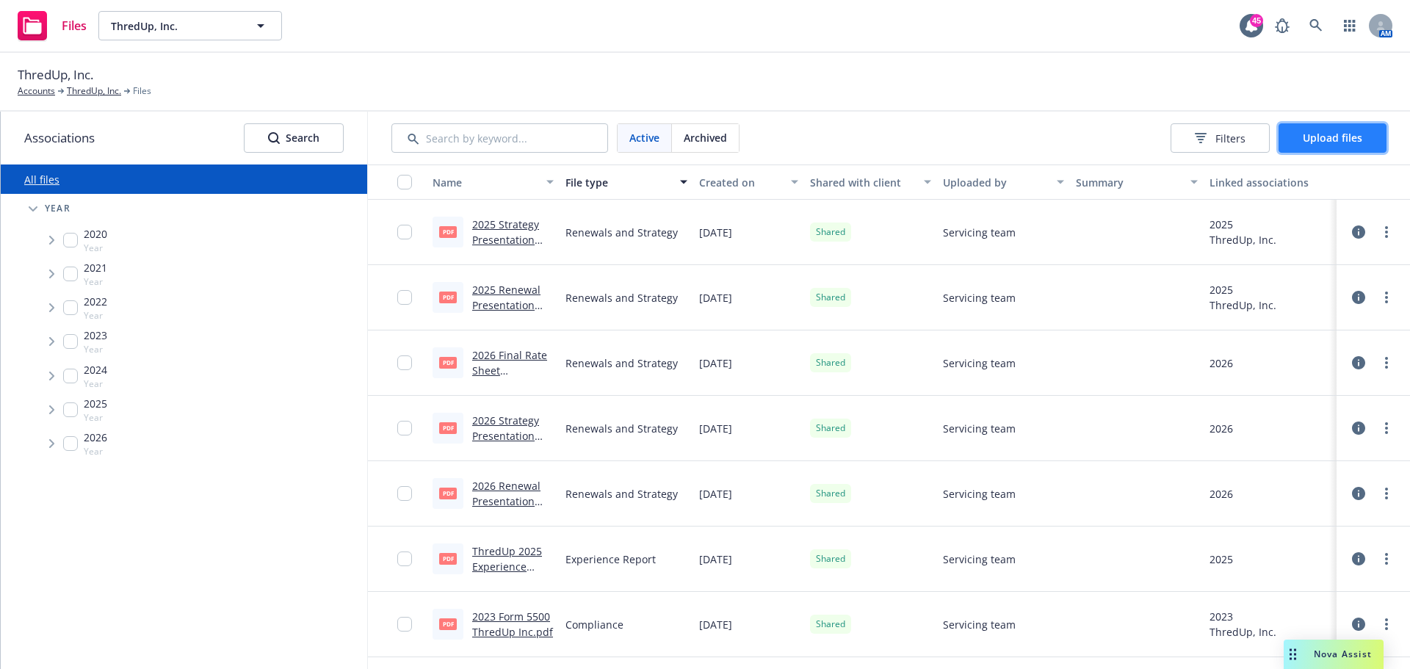
click at [1313, 141] on span "Upload files" at bounding box center [1332, 138] width 59 height 14
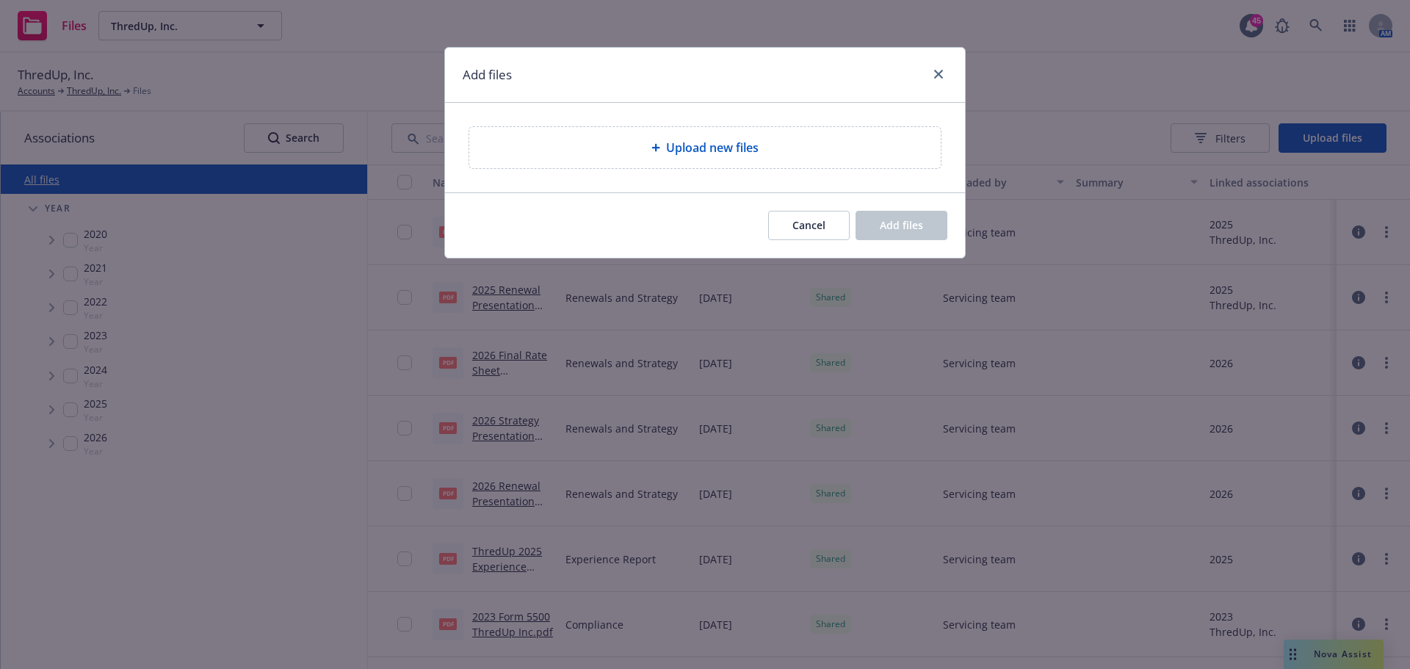
click at [672, 155] on span "Upload new files" at bounding box center [712, 148] width 93 height 18
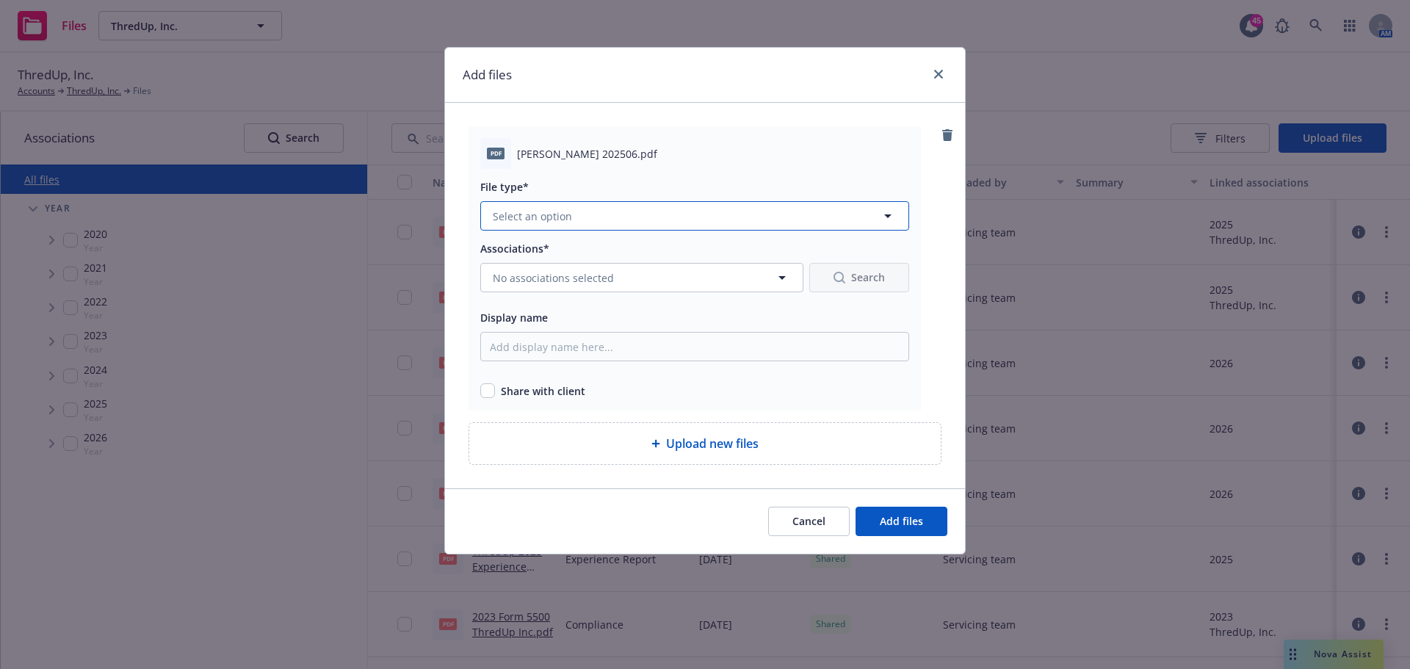
click at [549, 217] on span "Select an option" at bounding box center [532, 216] width 79 height 15
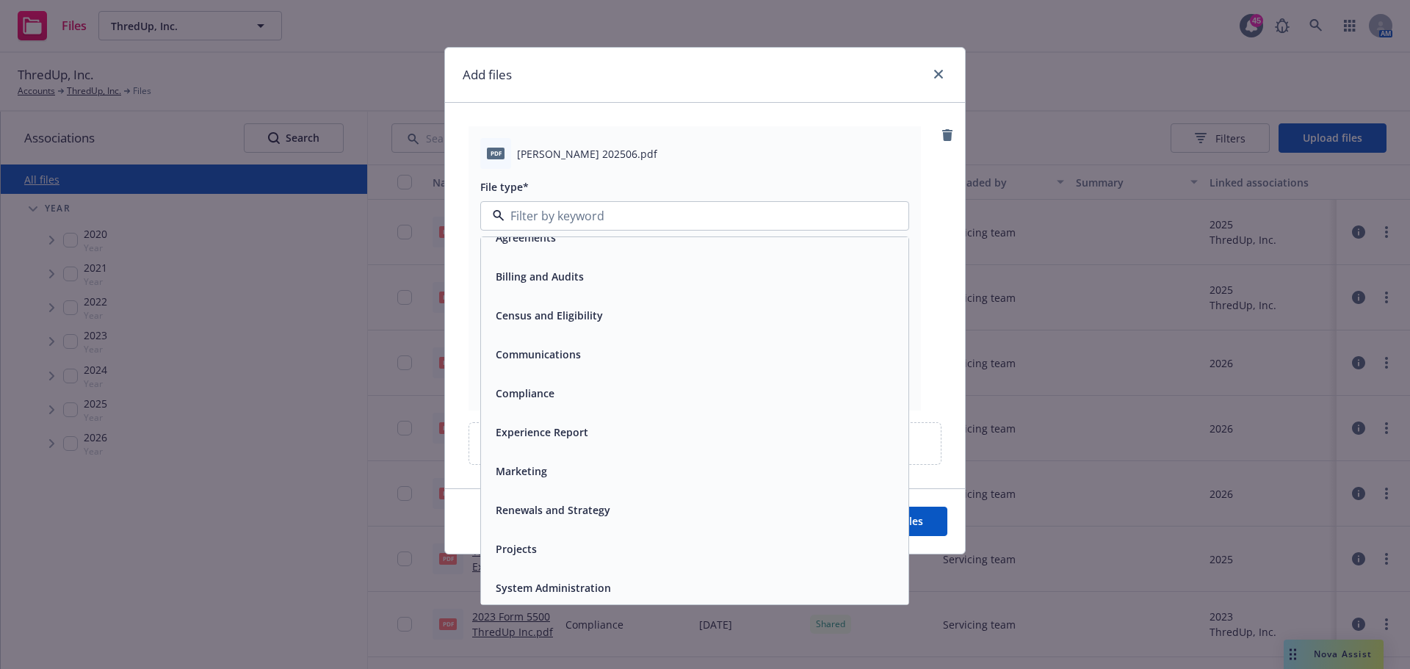
scroll to position [22, 0]
click at [579, 548] on div "Projects" at bounding box center [695, 545] width 410 height 21
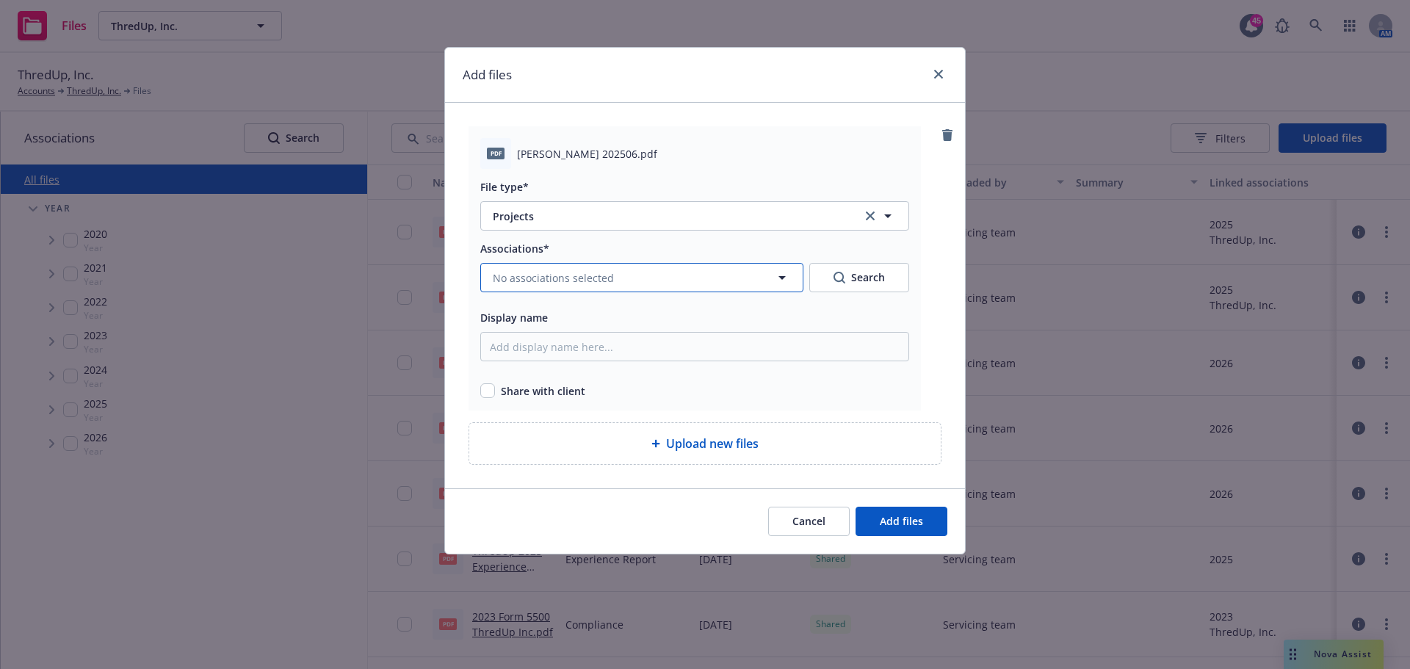
click at [568, 272] on span "No associations selected" at bounding box center [553, 277] width 121 height 15
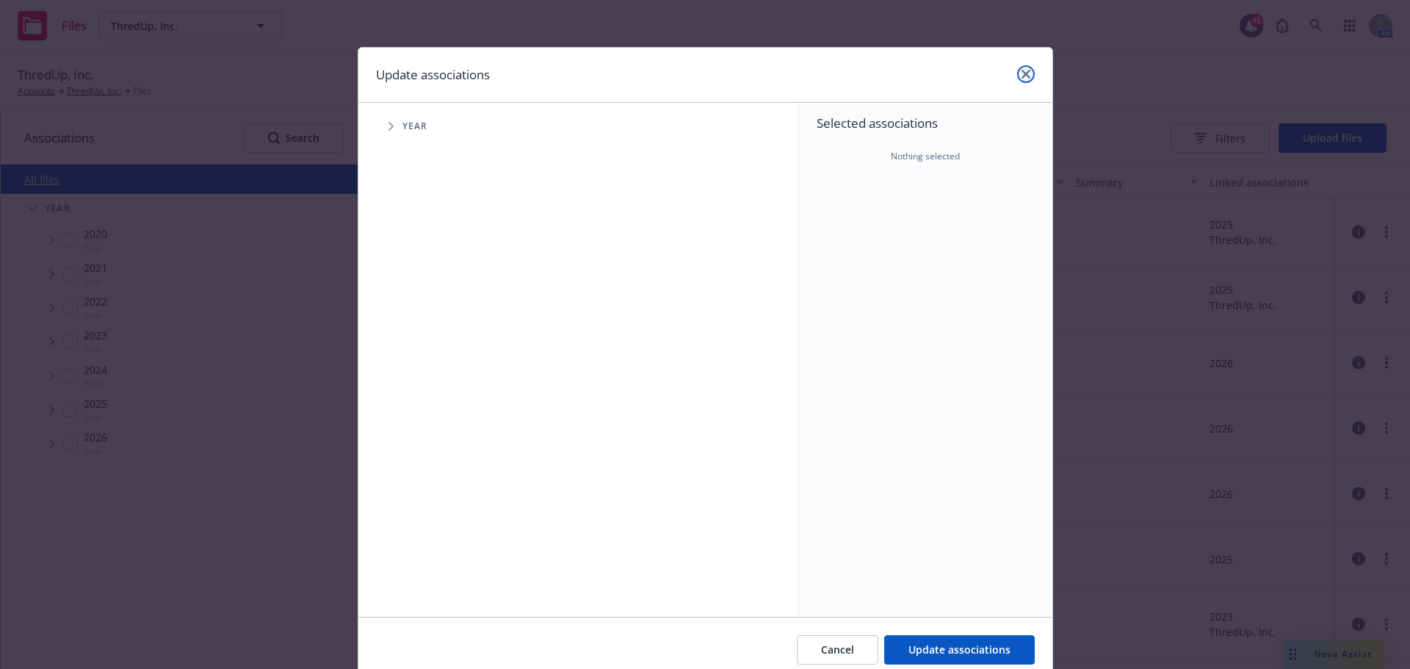
click at [1025, 68] on link "close" at bounding box center [1026, 74] width 18 height 18
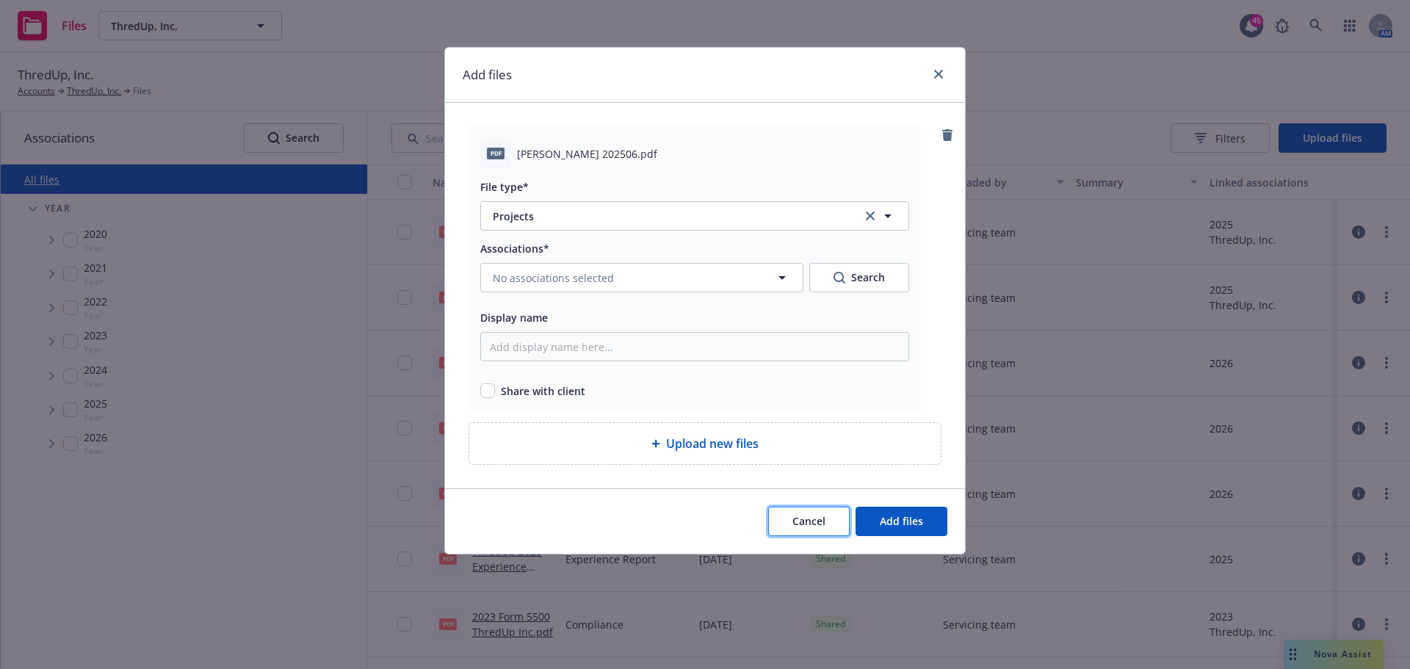
click at [809, 518] on span "Cancel" at bounding box center [808, 521] width 33 height 14
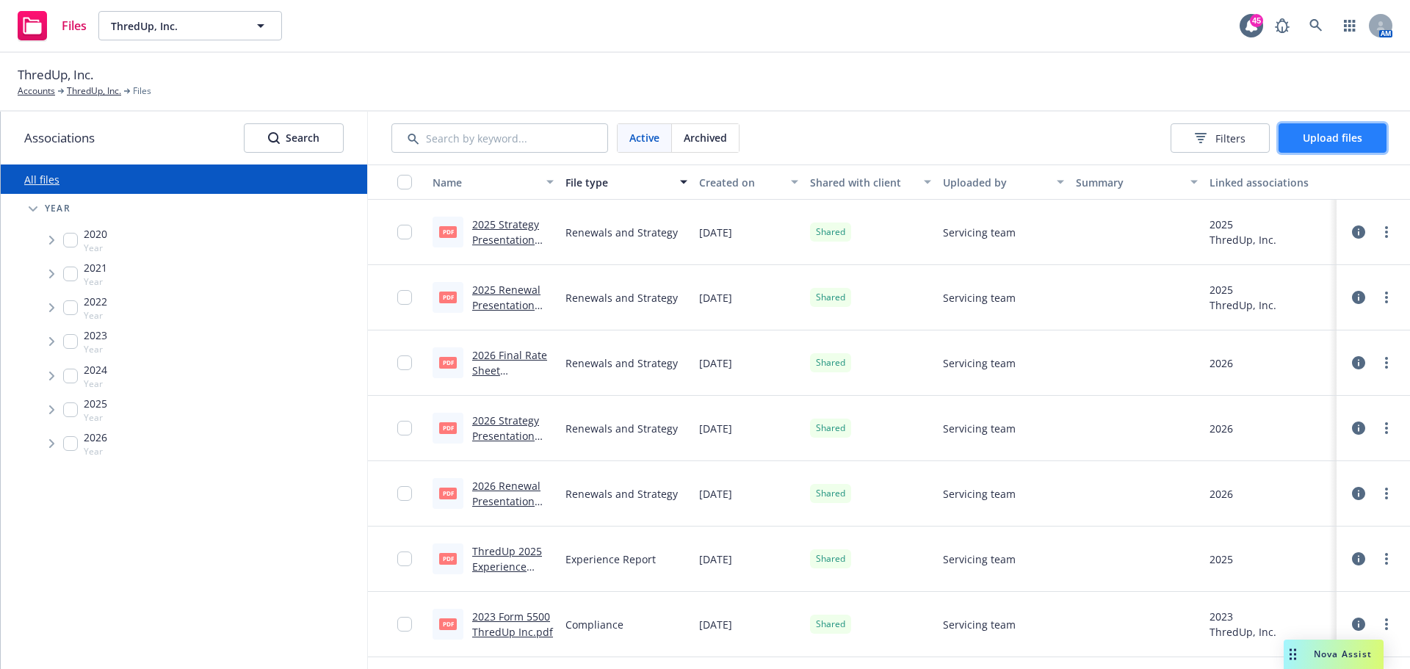
click at [1325, 138] on span "Upload files" at bounding box center [1332, 138] width 59 height 14
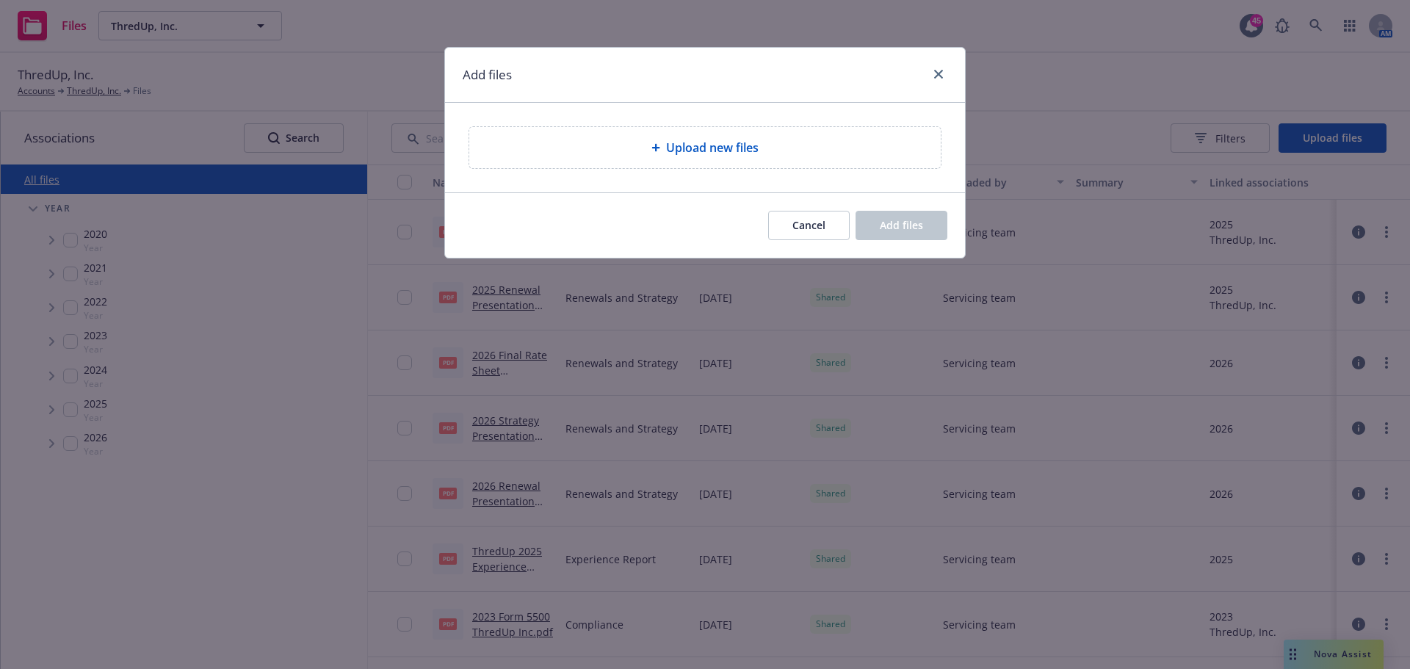
click at [707, 156] on span "Upload new files" at bounding box center [712, 148] width 93 height 18
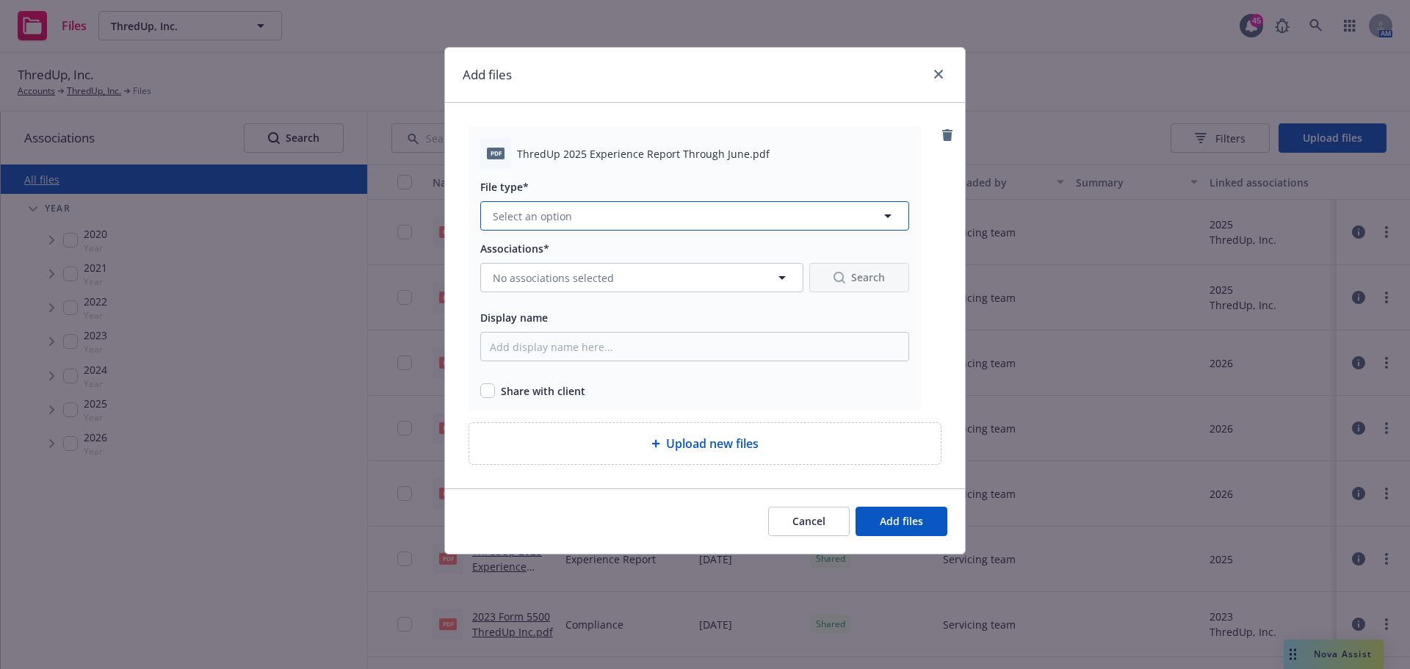
click at [604, 223] on button "Select an option" at bounding box center [694, 215] width 429 height 29
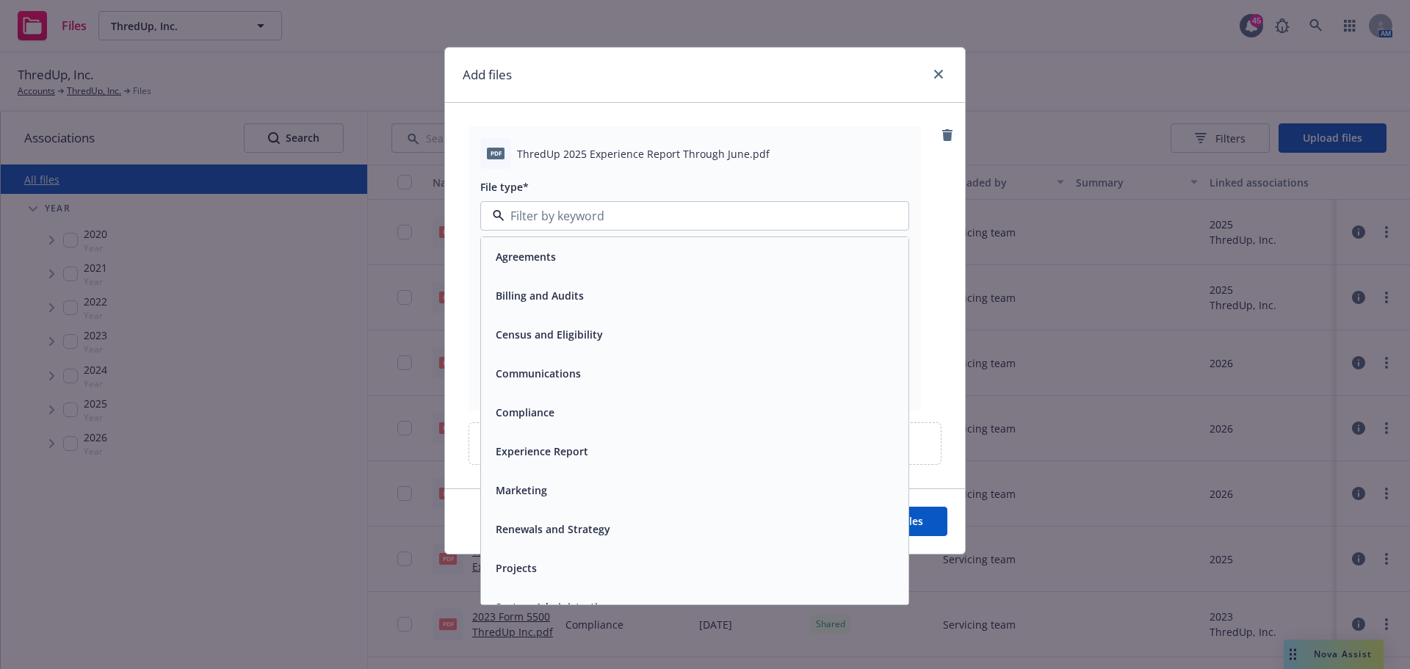
click at [604, 223] on input at bounding box center [692, 216] width 375 height 18
click at [706, 147] on span "ThredUp 2025 Experience Report Through June.pdf" at bounding box center [643, 153] width 253 height 15
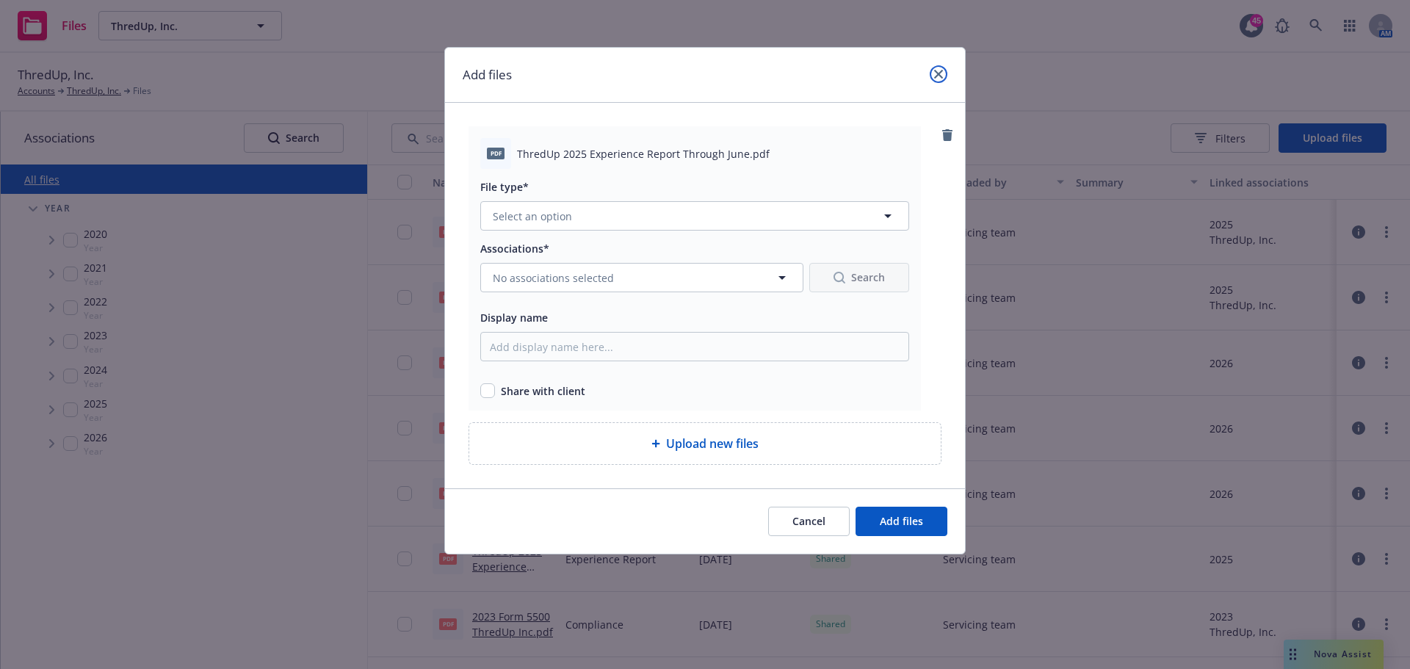
click at [937, 70] on icon "close" at bounding box center [938, 74] width 9 height 9
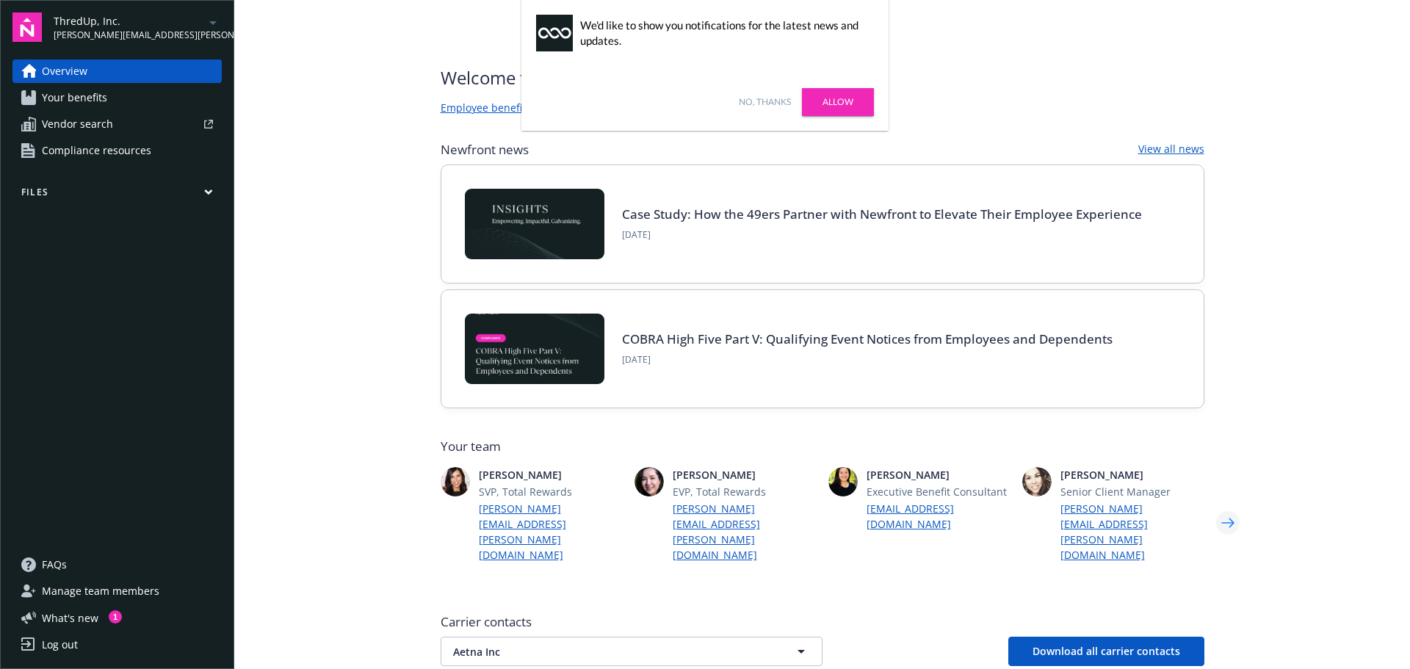
click at [1216, 508] on icon "Next" at bounding box center [1228, 522] width 24 height 29
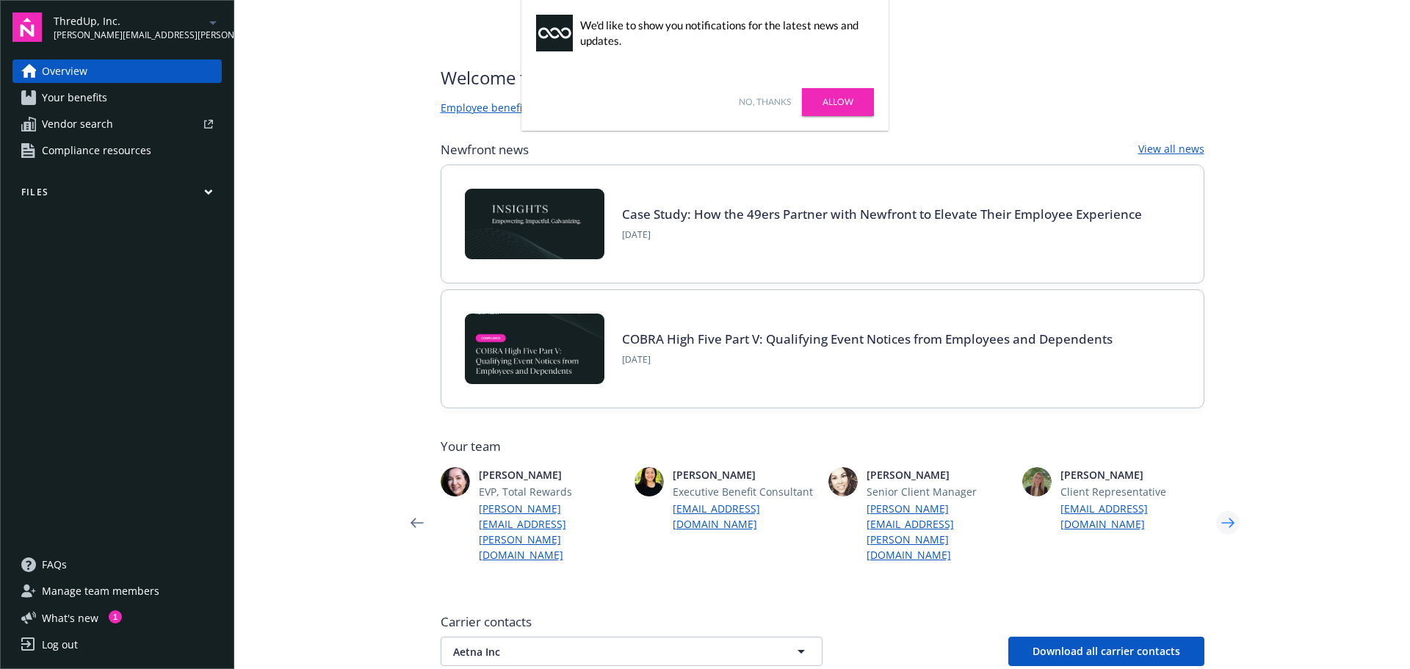
click at [1216, 508] on icon "Next" at bounding box center [1228, 522] width 24 height 29
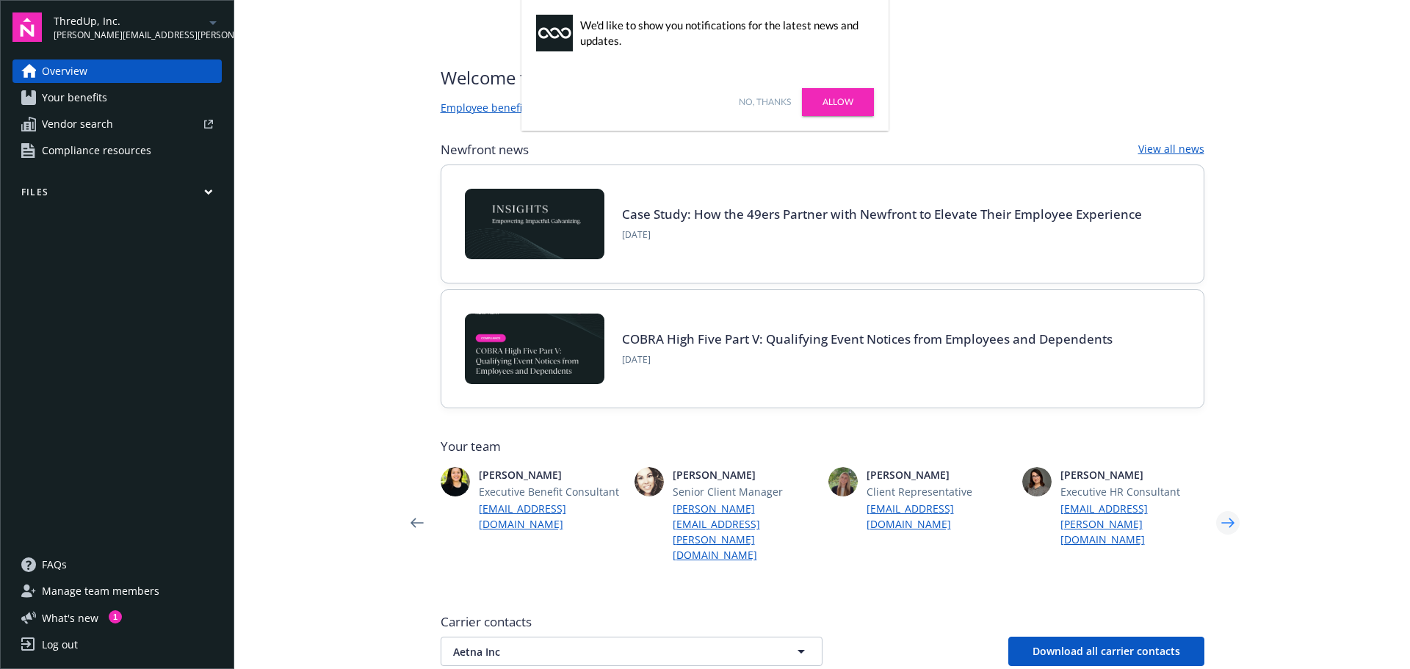
click at [1216, 508] on icon "Next" at bounding box center [1228, 522] width 24 height 29
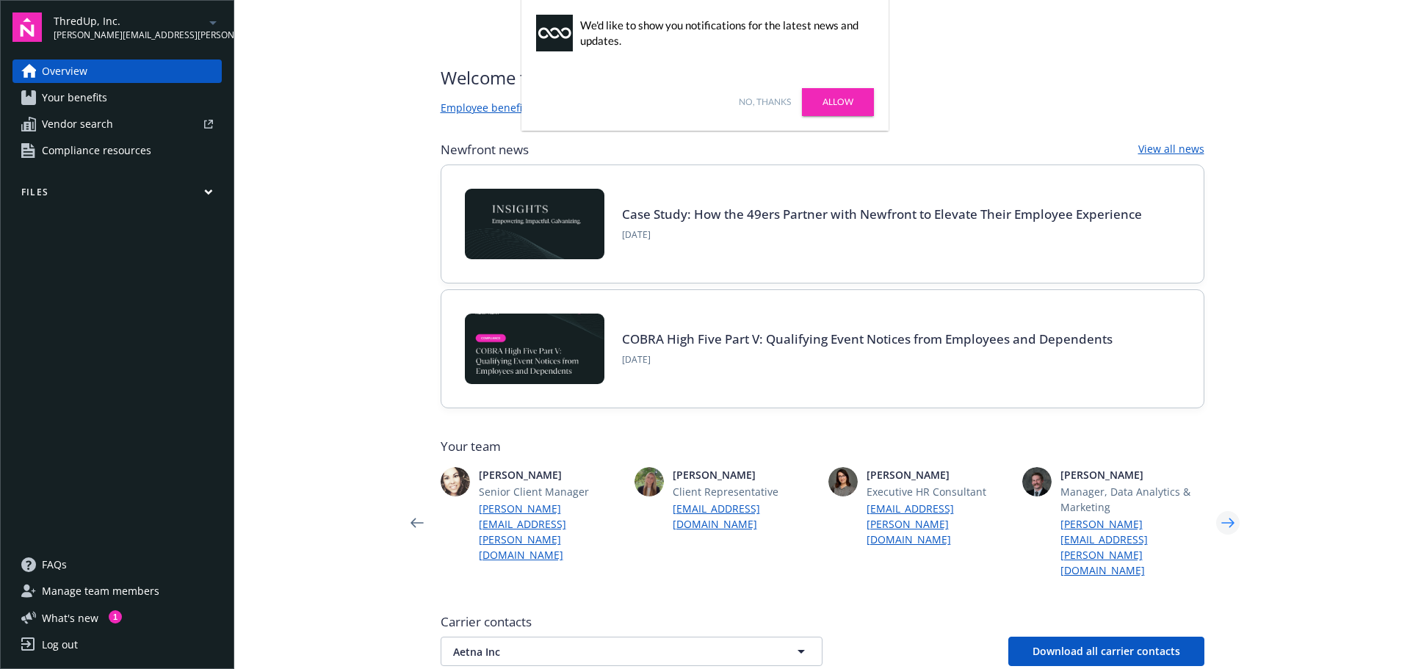
click at [1216, 508] on icon "Next" at bounding box center [1228, 522] width 24 height 29
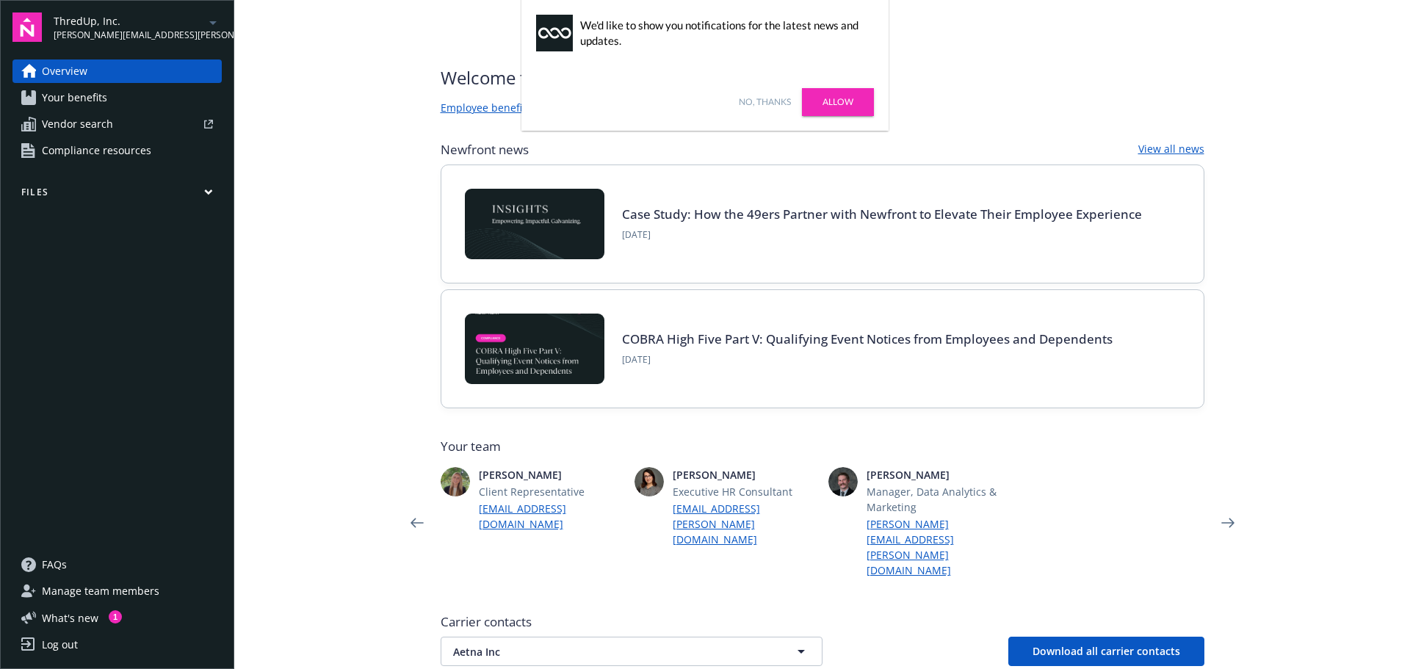
click at [857, 98] on link "Allow" at bounding box center [838, 102] width 72 height 28
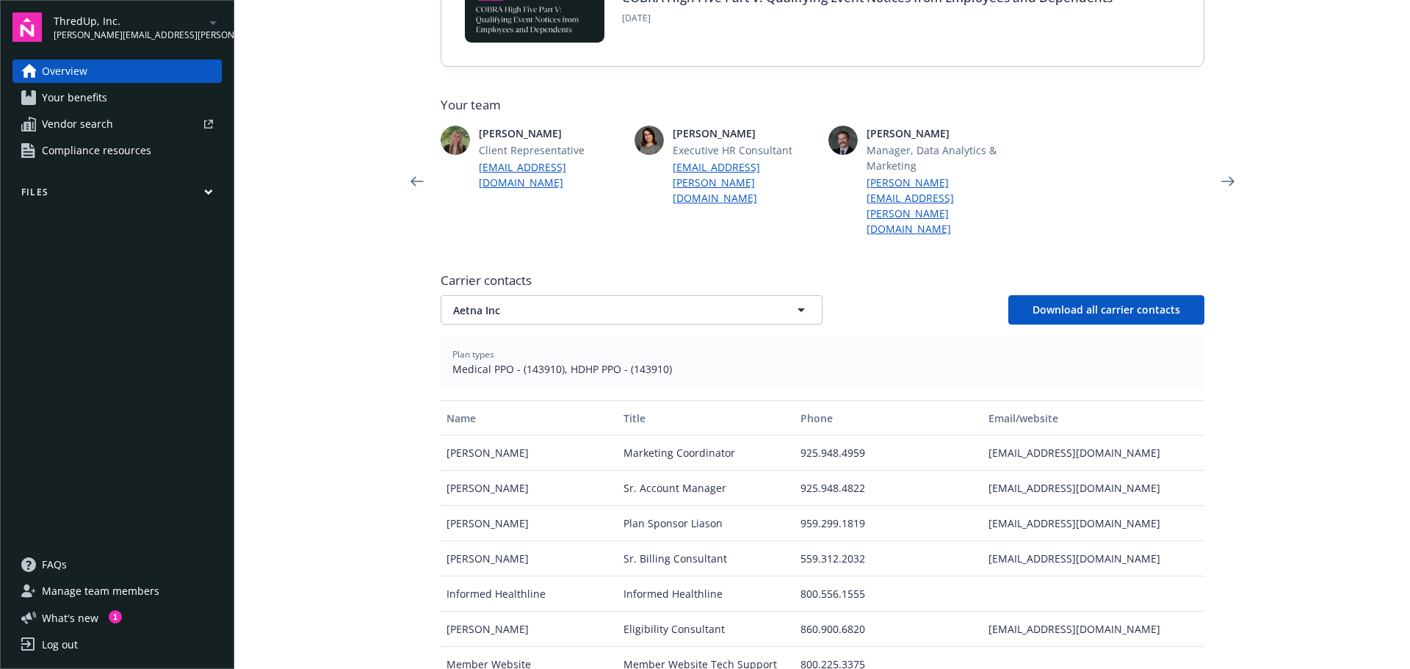
scroll to position [367, 0]
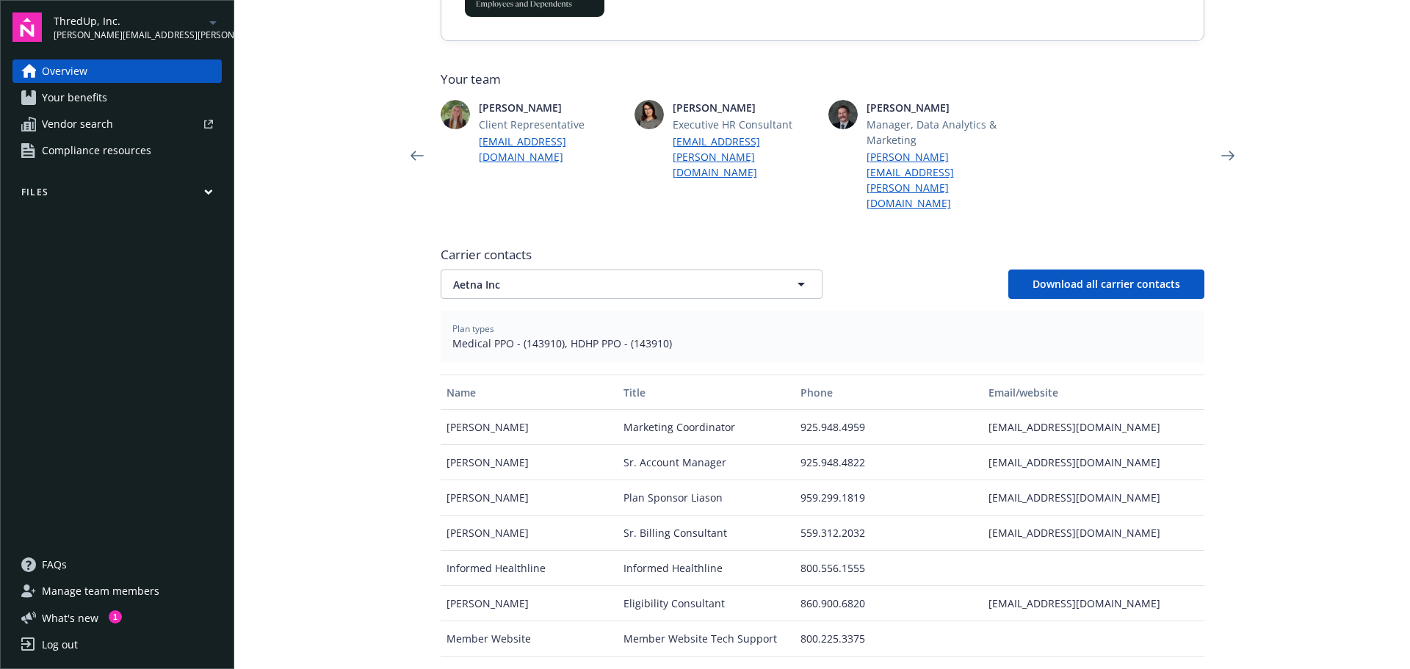
click at [206, 189] on icon "button" at bounding box center [208, 192] width 9 height 7
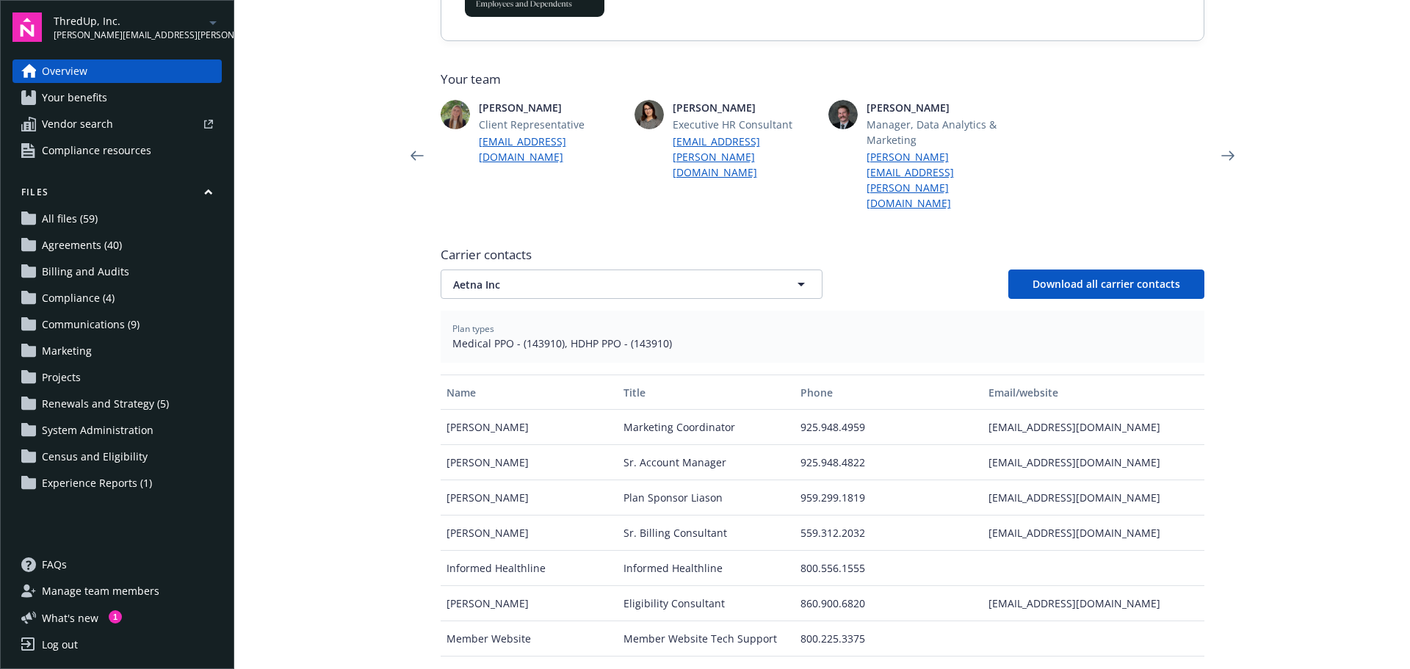
click at [75, 481] on span "Experience Reports (1)" at bounding box center [97, 484] width 110 height 24
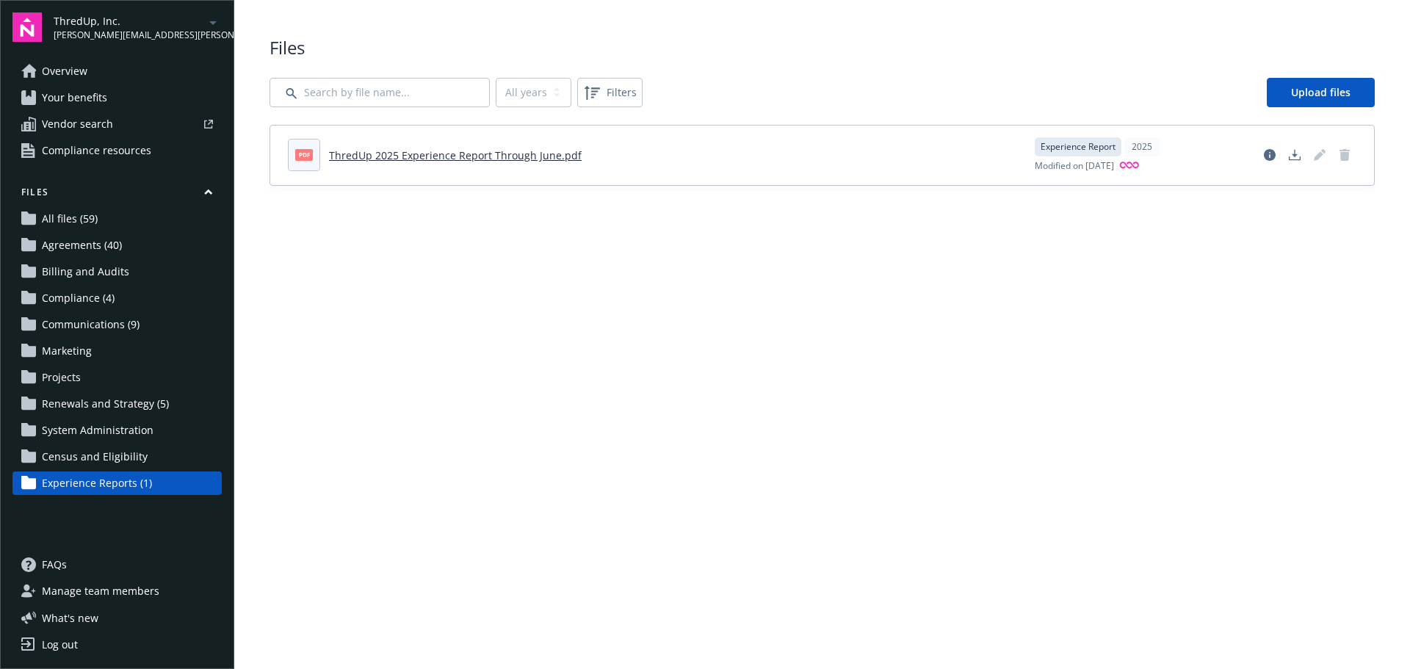
click at [464, 296] on main "Upload progress Files All years 2025 Filters Upload files pdf ThredUp 2025 Expe…" at bounding box center [822, 334] width 1176 height 669
click at [469, 156] on link "ThredUp 2025 Experience Report Through June.pdf" at bounding box center [455, 155] width 253 height 14
drag, startPoint x: 386, startPoint y: 468, endPoint x: 383, endPoint y: 422, distance: 45.7
click at [388, 466] on main "Upload progress Files All years 2025 Filters Upload files pdf ThredUp 2025 Expe…" at bounding box center [822, 334] width 1176 height 669
